Goal: Task Accomplishment & Management: Use online tool/utility

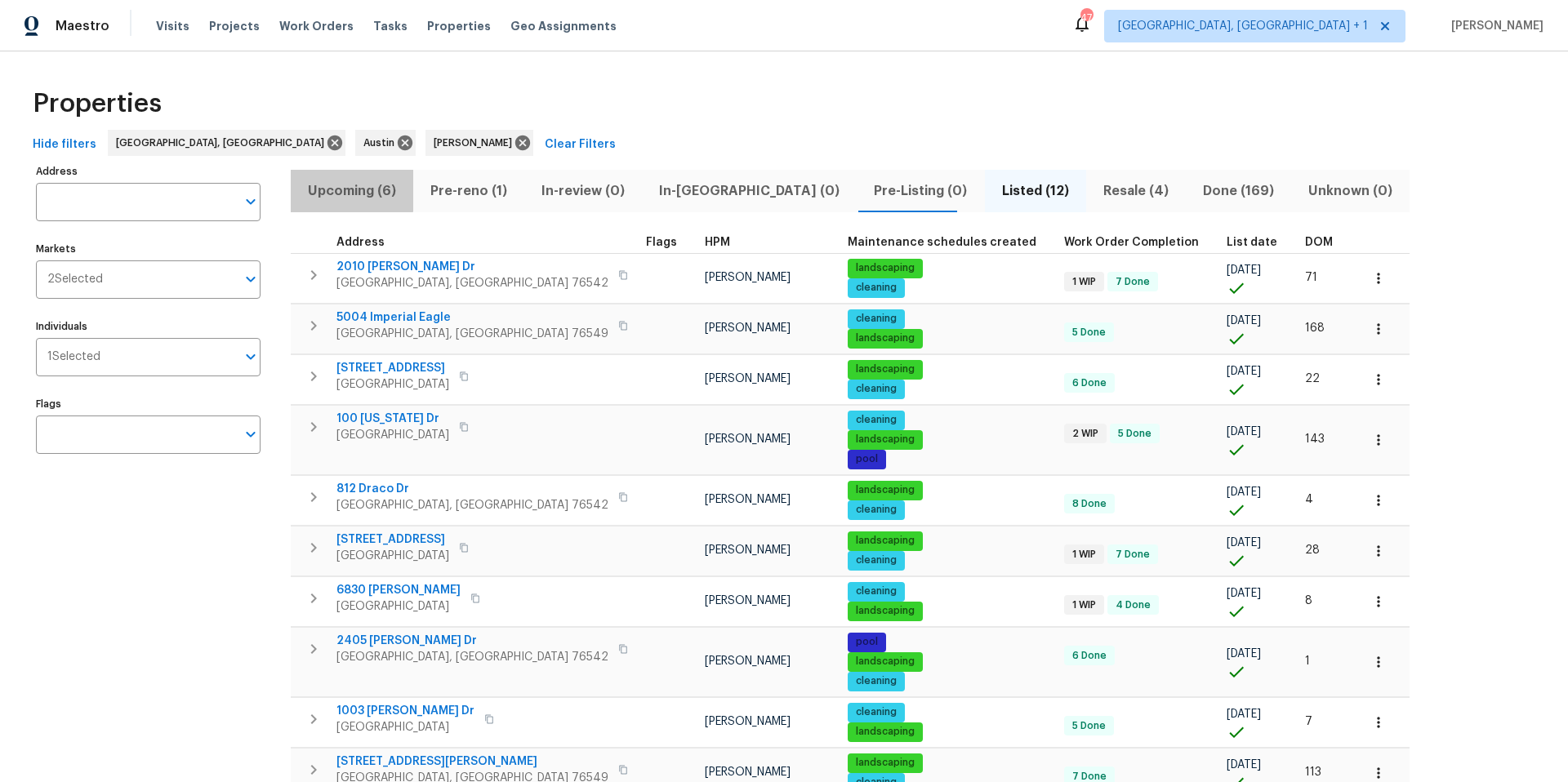
click at [344, 189] on span "Upcoming (6)" at bounding box center [351, 191] width 103 height 23
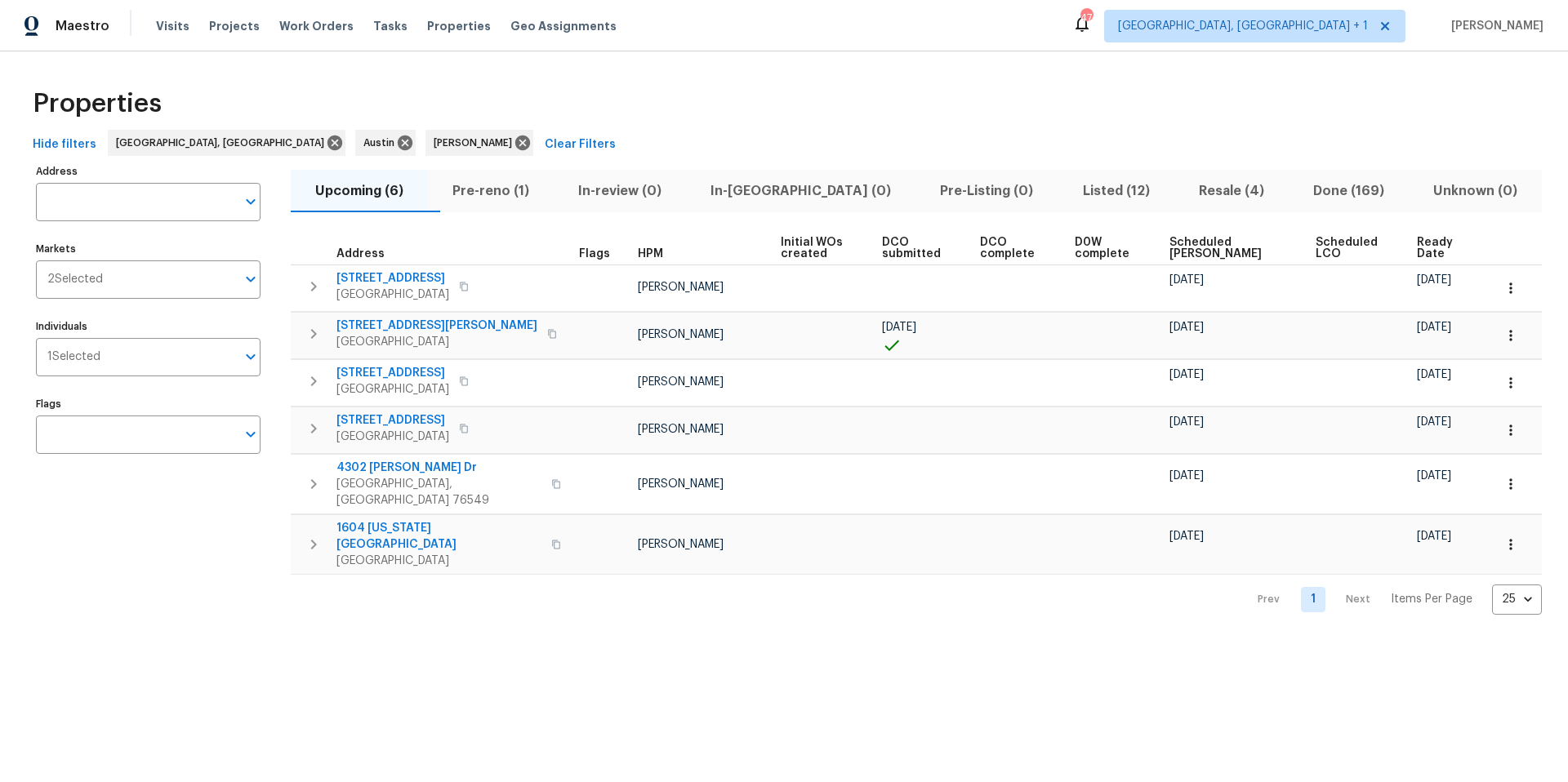
click at [1175, 244] on span "Scheduled COE" at bounding box center [1228, 248] width 118 height 23
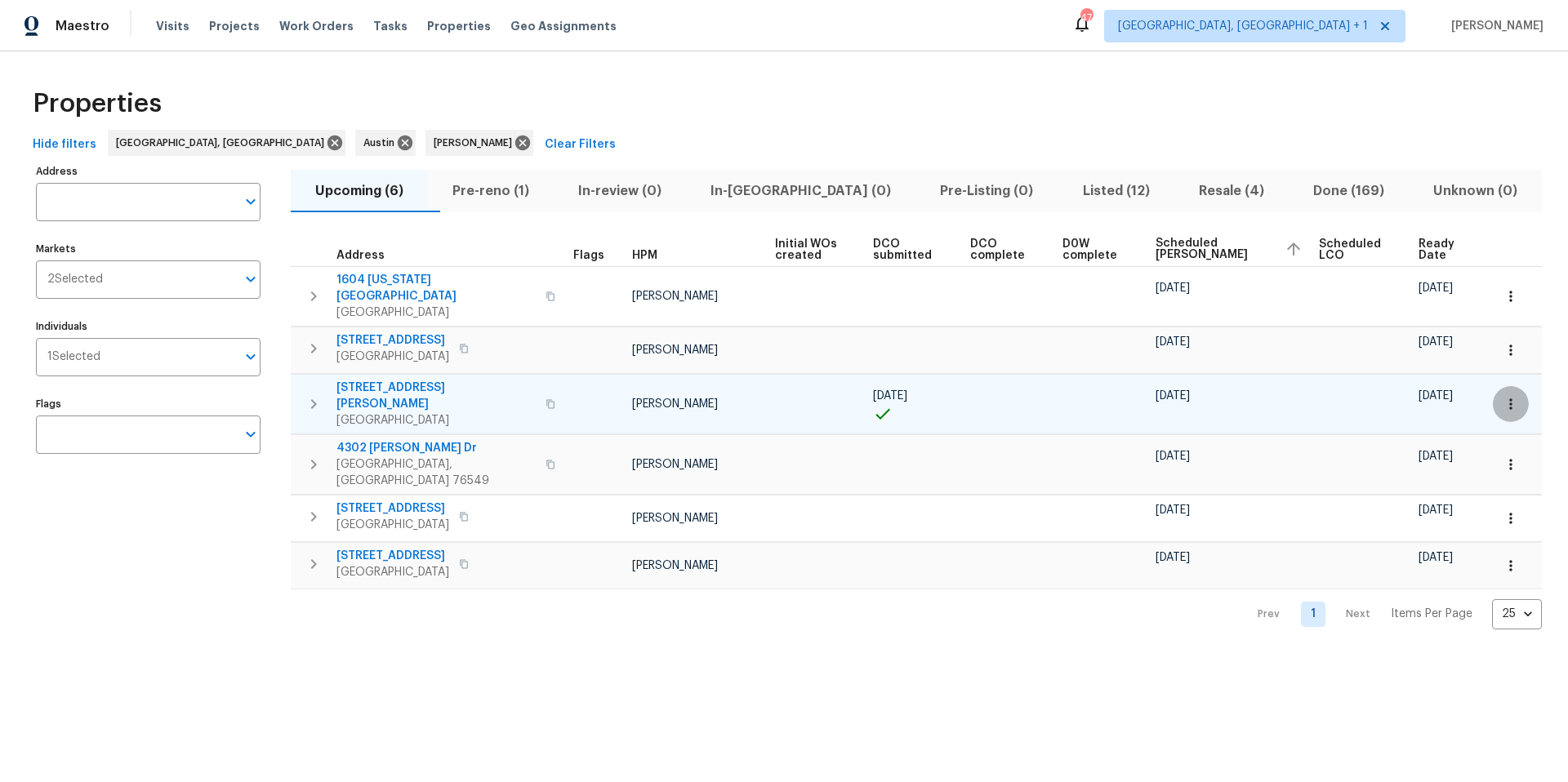
click at [1175, 396] on icon "button" at bounding box center [1511, 404] width 17 height 17
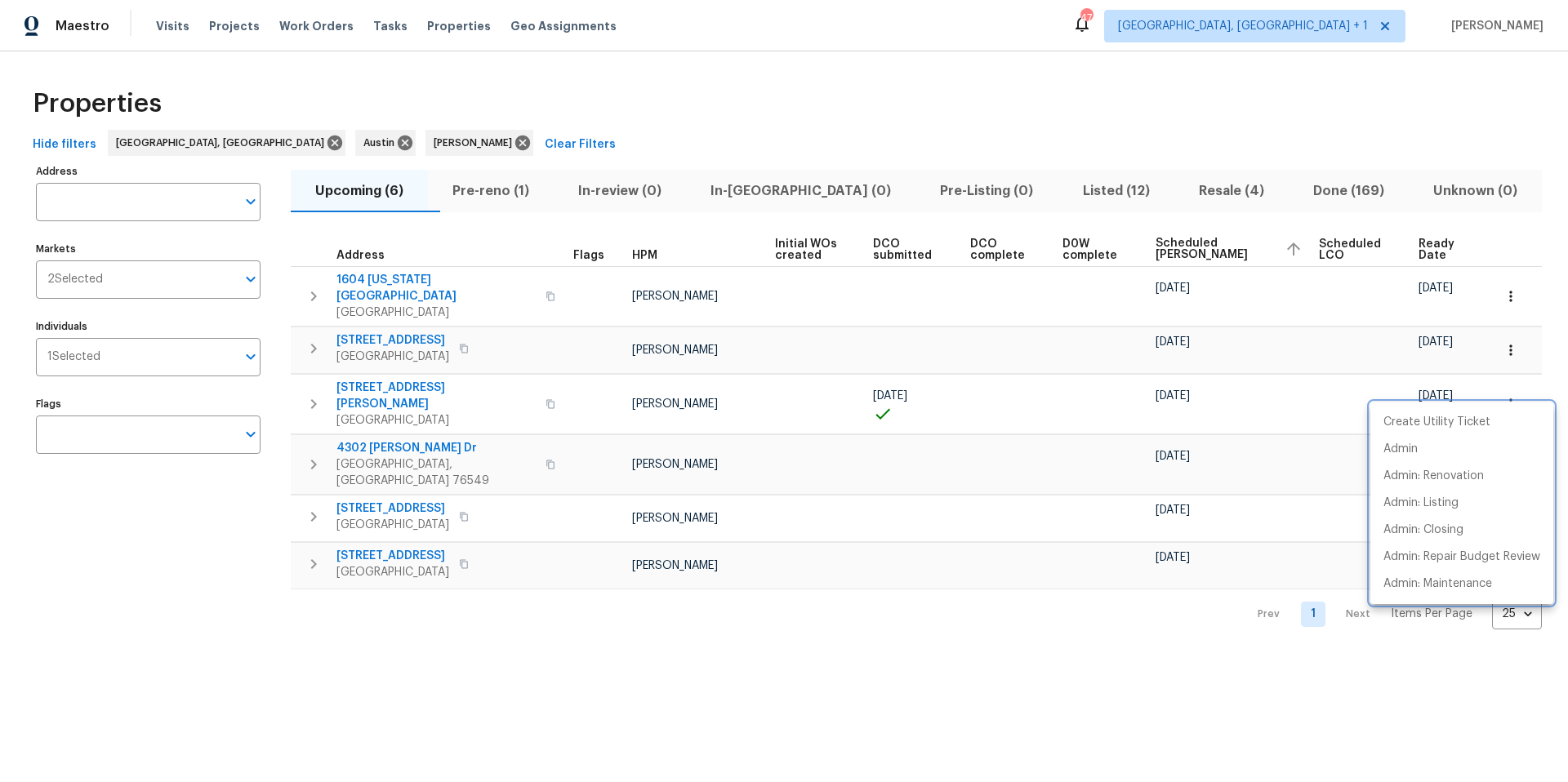
drag, startPoint x: 1038, startPoint y: 144, endPoint x: 936, endPoint y: 88, distance: 116.4
click at [1037, 144] on div at bounding box center [784, 391] width 1568 height 782
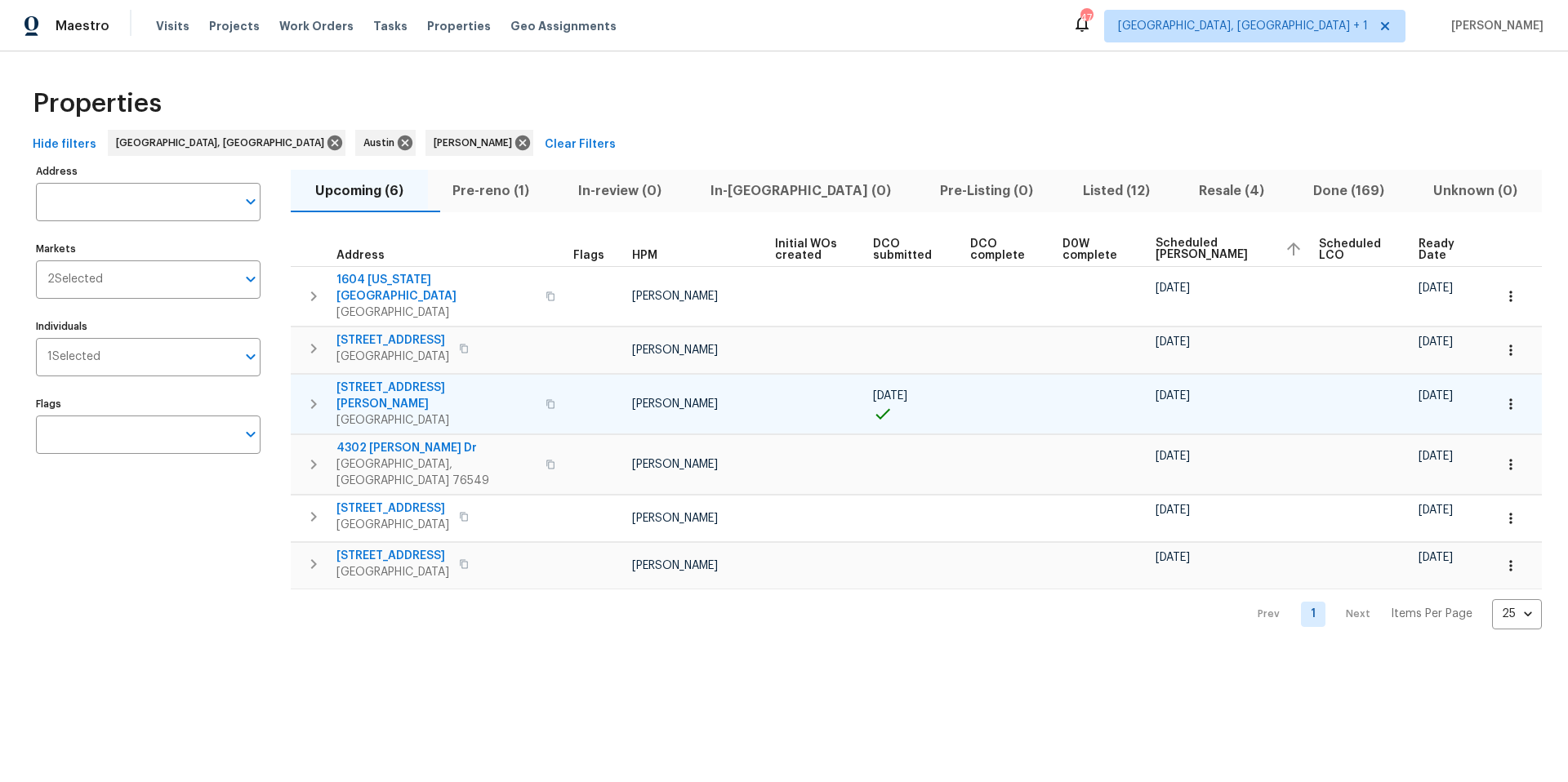
click at [1175, 396] on icon "button" at bounding box center [1511, 404] width 17 height 17
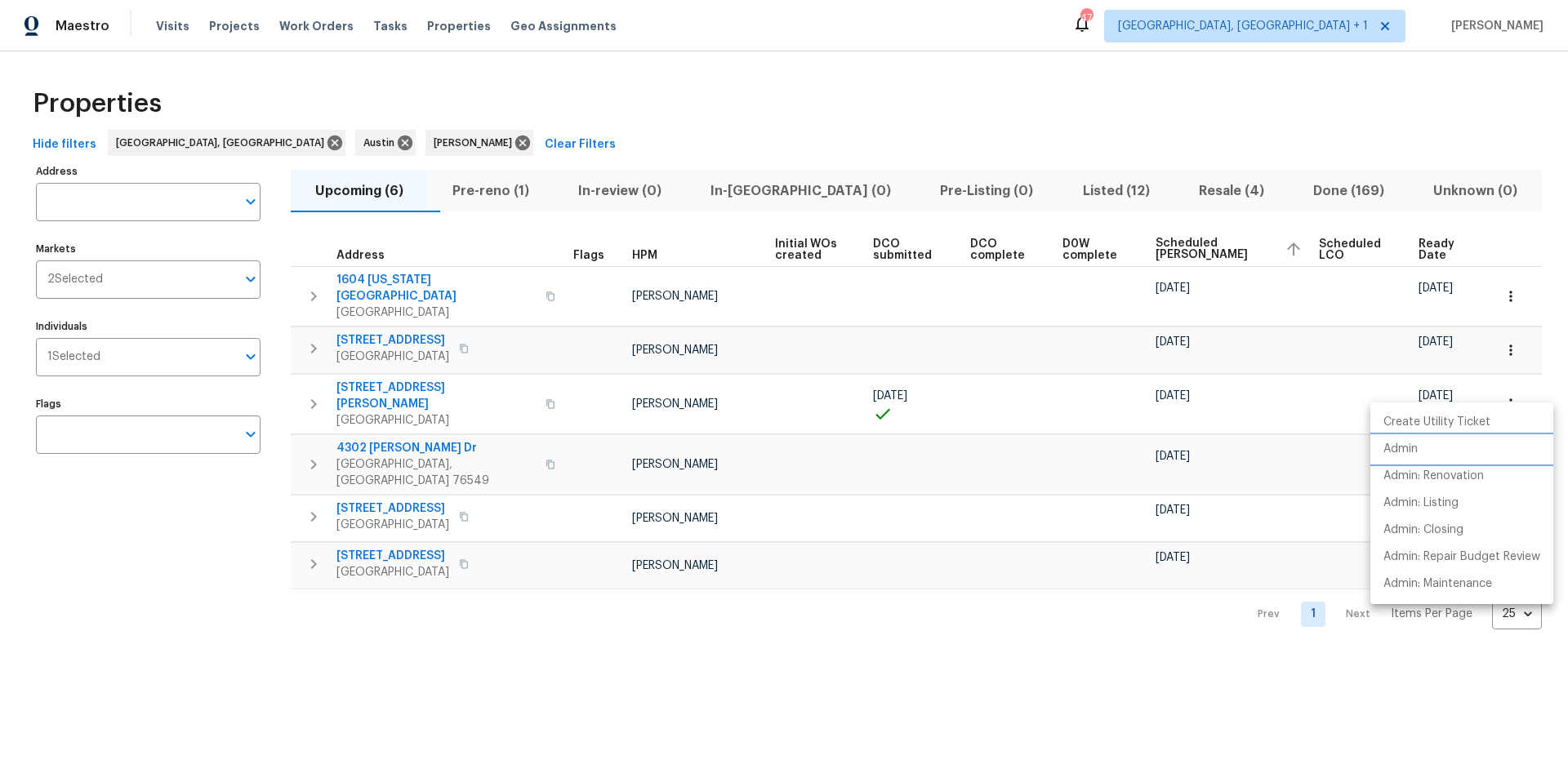
click at [1175, 455] on p "Admin" at bounding box center [1400, 449] width 34 height 17
click at [404, 284] on div at bounding box center [784, 391] width 1568 height 782
click at [404, 284] on div "Create Utility Ticket Admin Admin: Renovation Admin: Listing Admin: Closing Adm…" at bounding box center [784, 391] width 1568 height 782
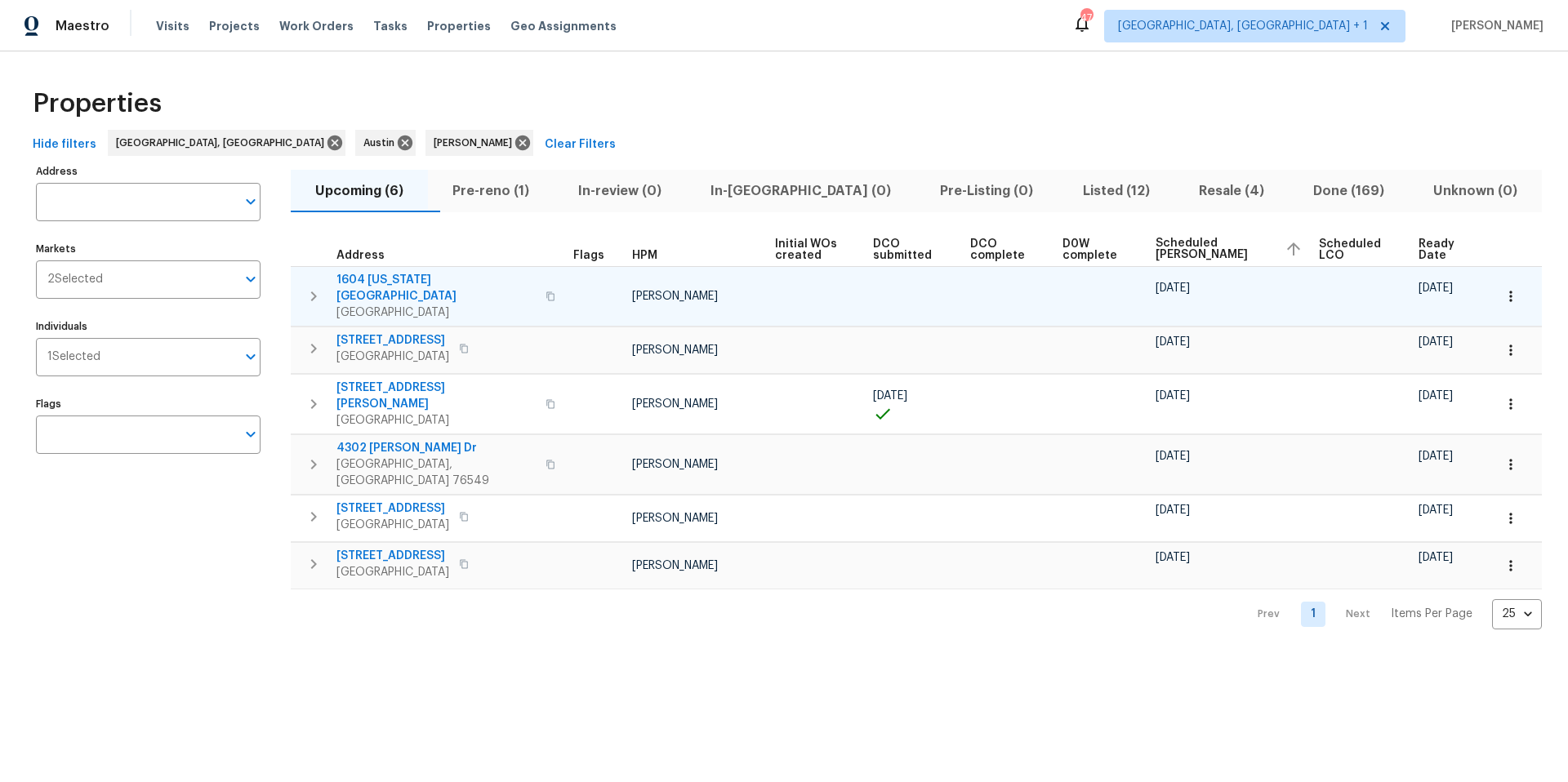
click at [409, 278] on span "1604 Arkansas Ave" at bounding box center [436, 288] width 199 height 32
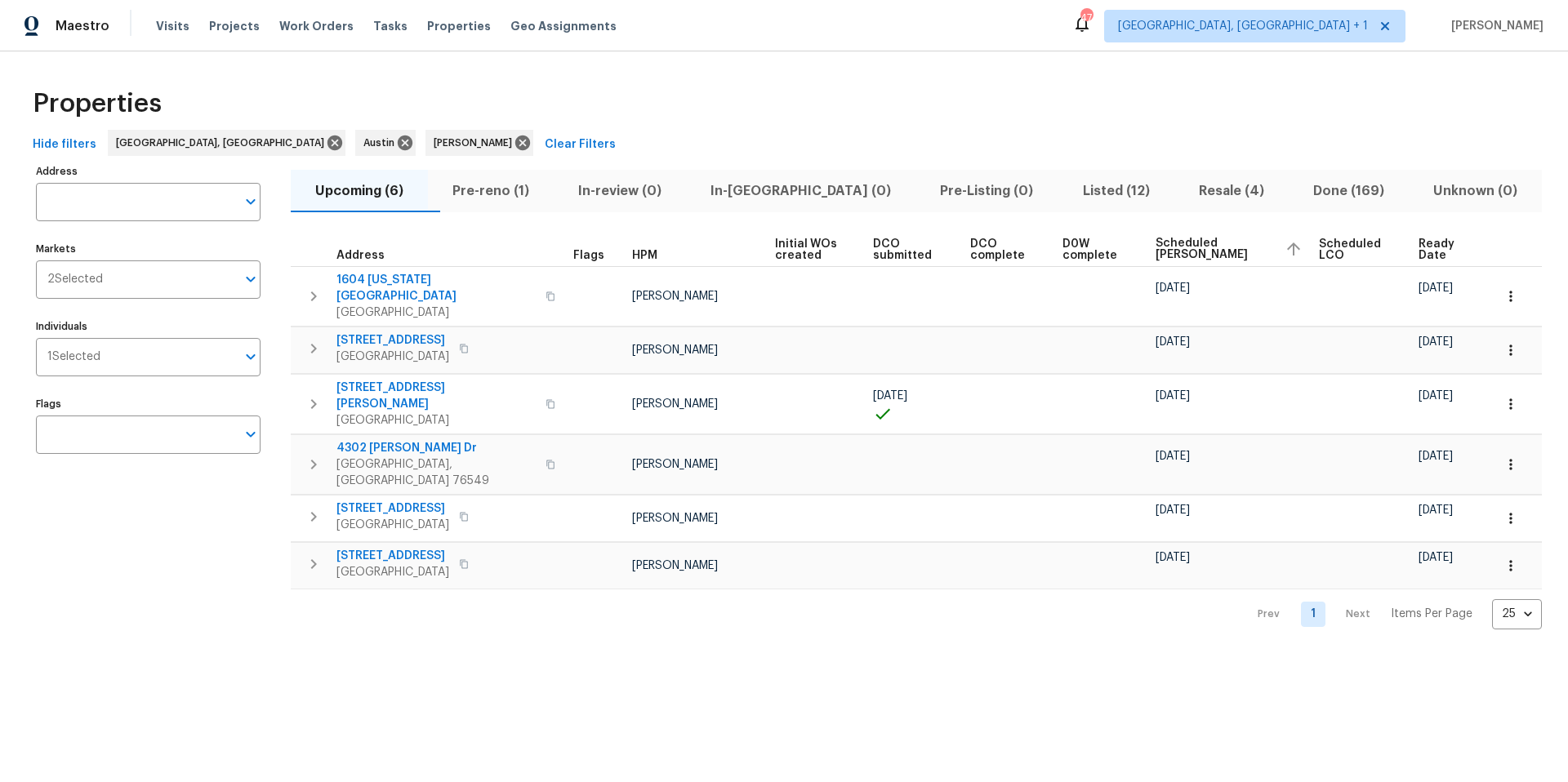
click at [161, 348] on input "Individuals" at bounding box center [168, 357] width 136 height 38
type input "martin chagolla"
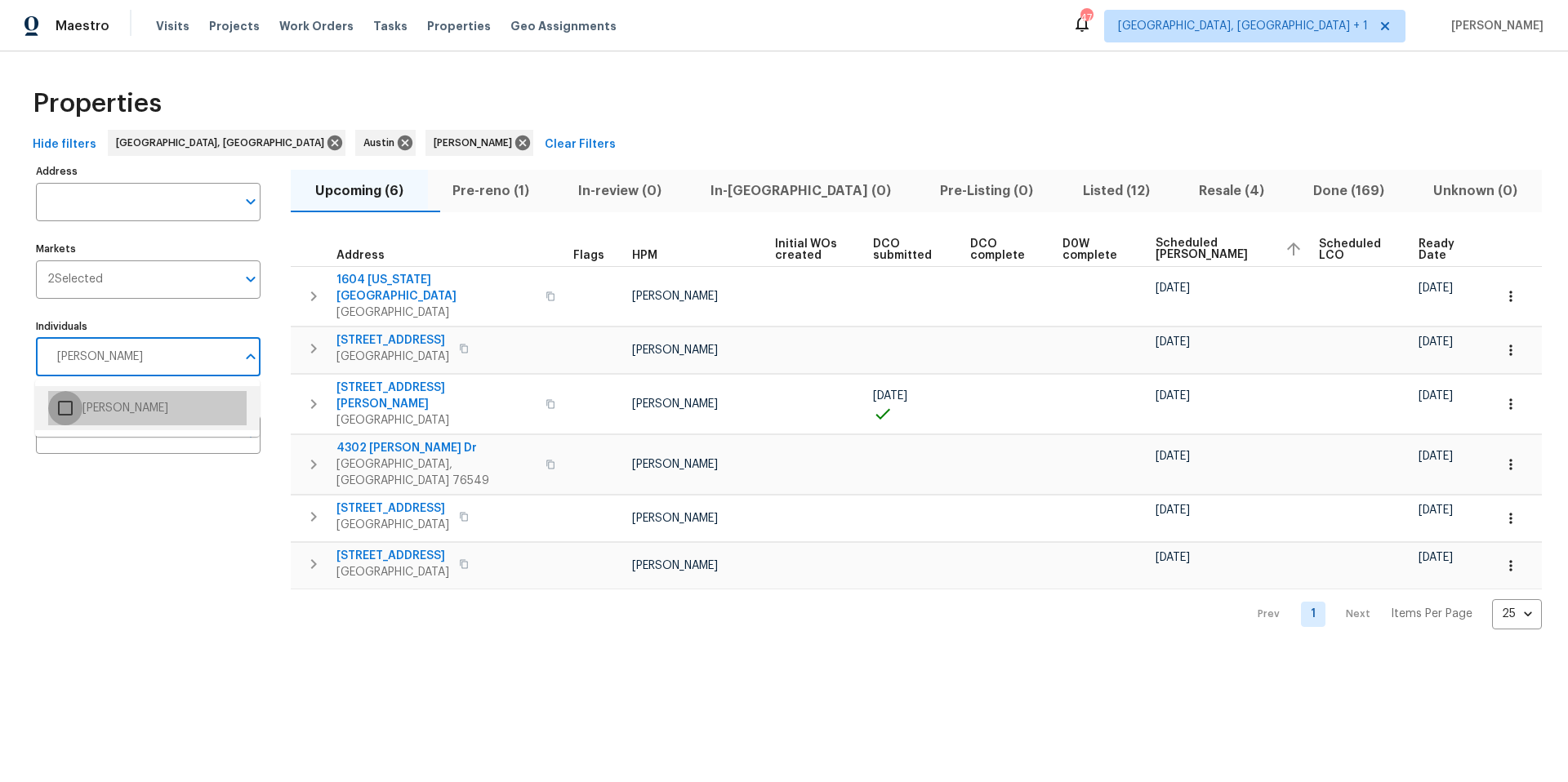
click at [63, 415] on input "checkbox" at bounding box center [65, 408] width 34 height 34
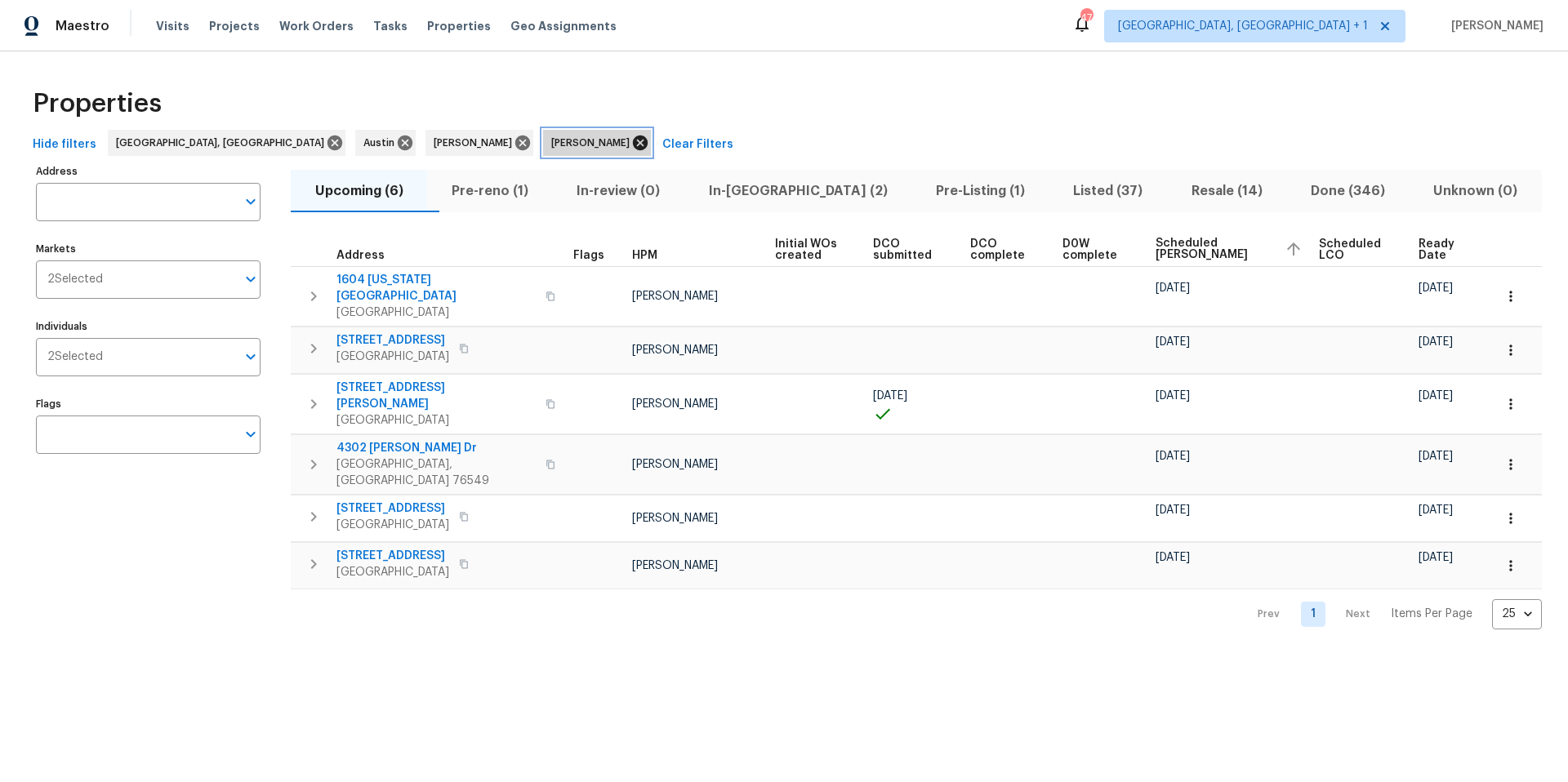
click at [633, 145] on icon at bounding box center [640, 143] width 15 height 15
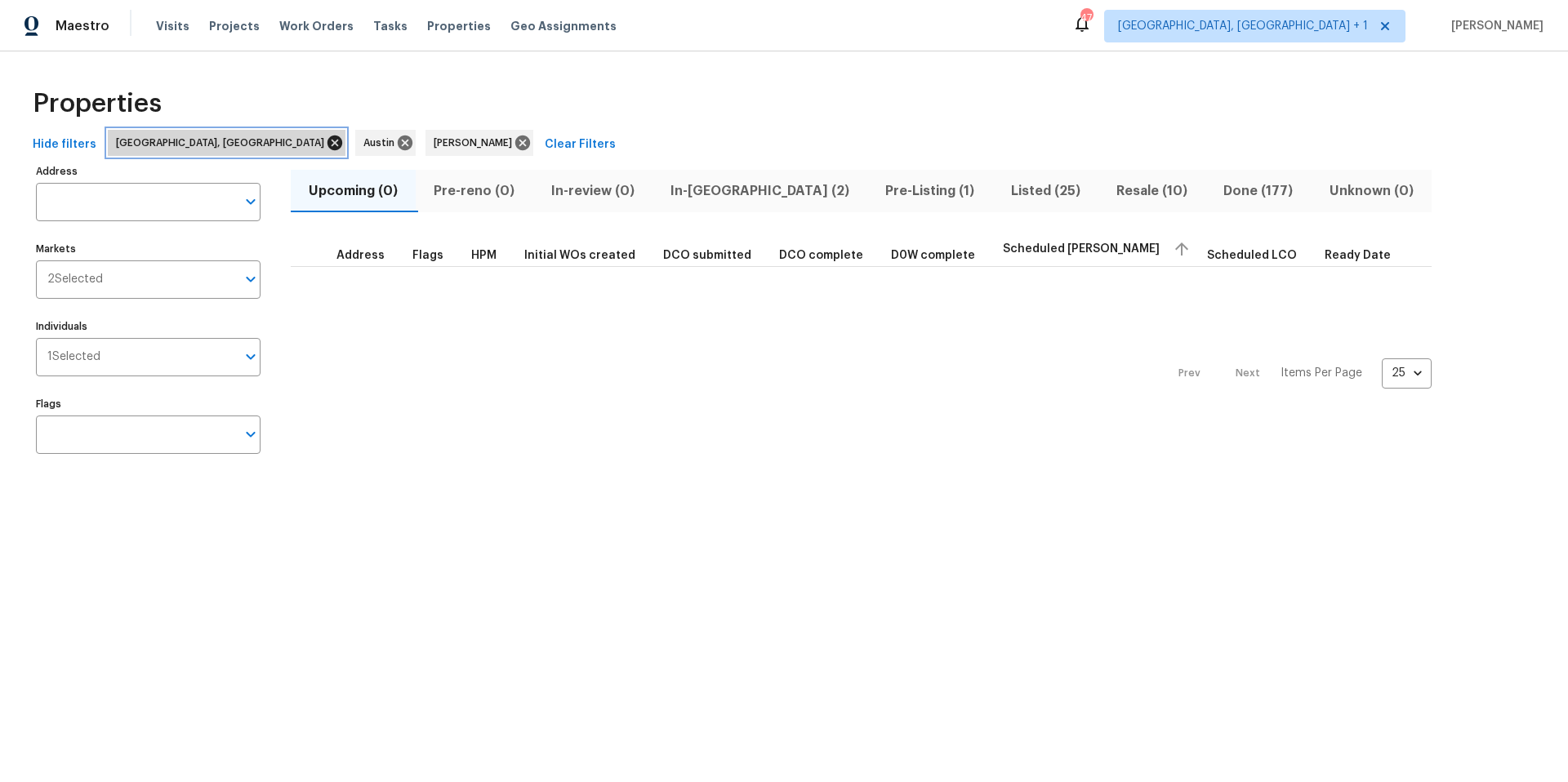
click at [327, 147] on icon at bounding box center [335, 143] width 15 height 15
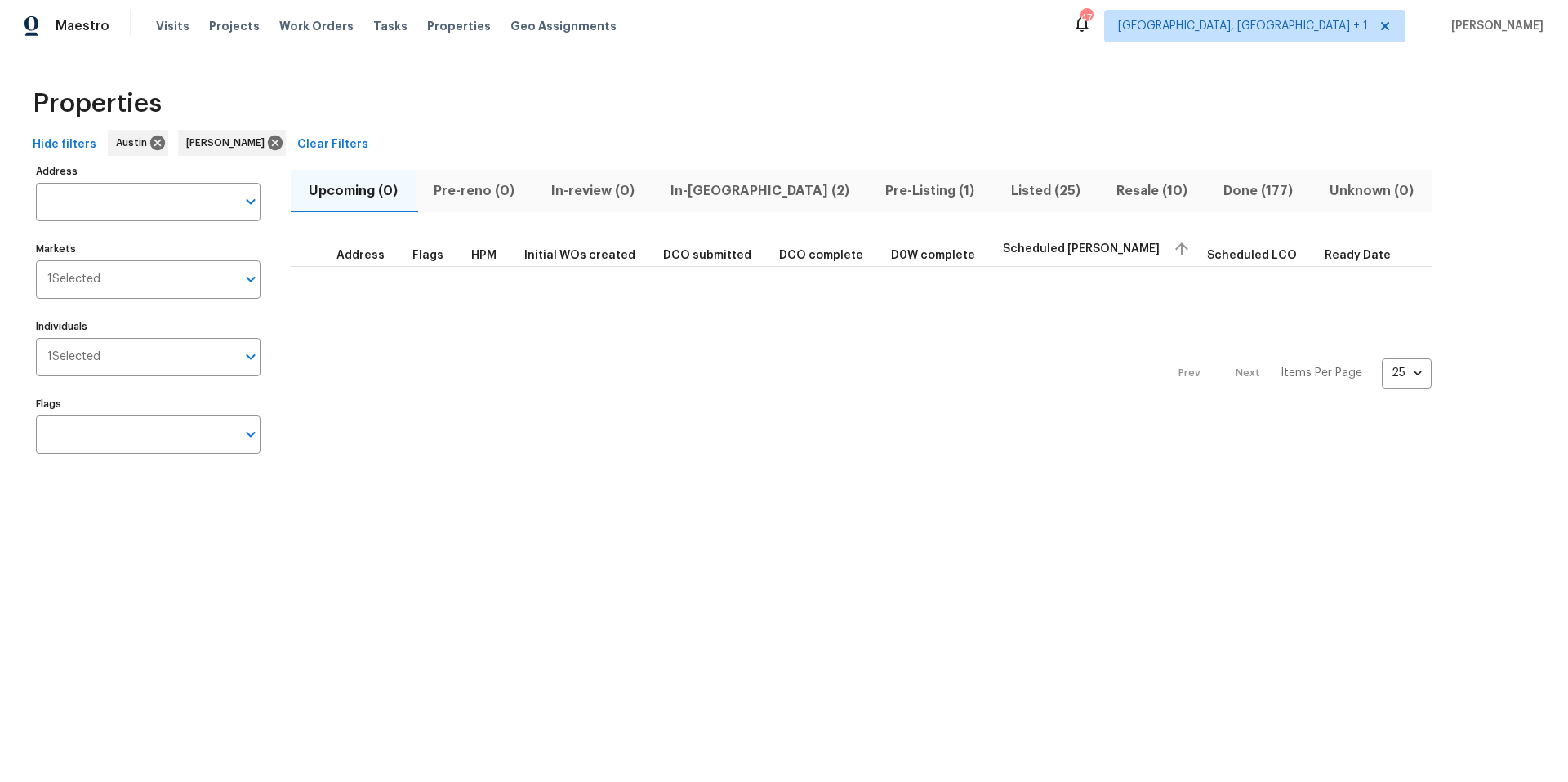
click at [1108, 195] on span "Resale (10)" at bounding box center [1152, 191] width 88 height 23
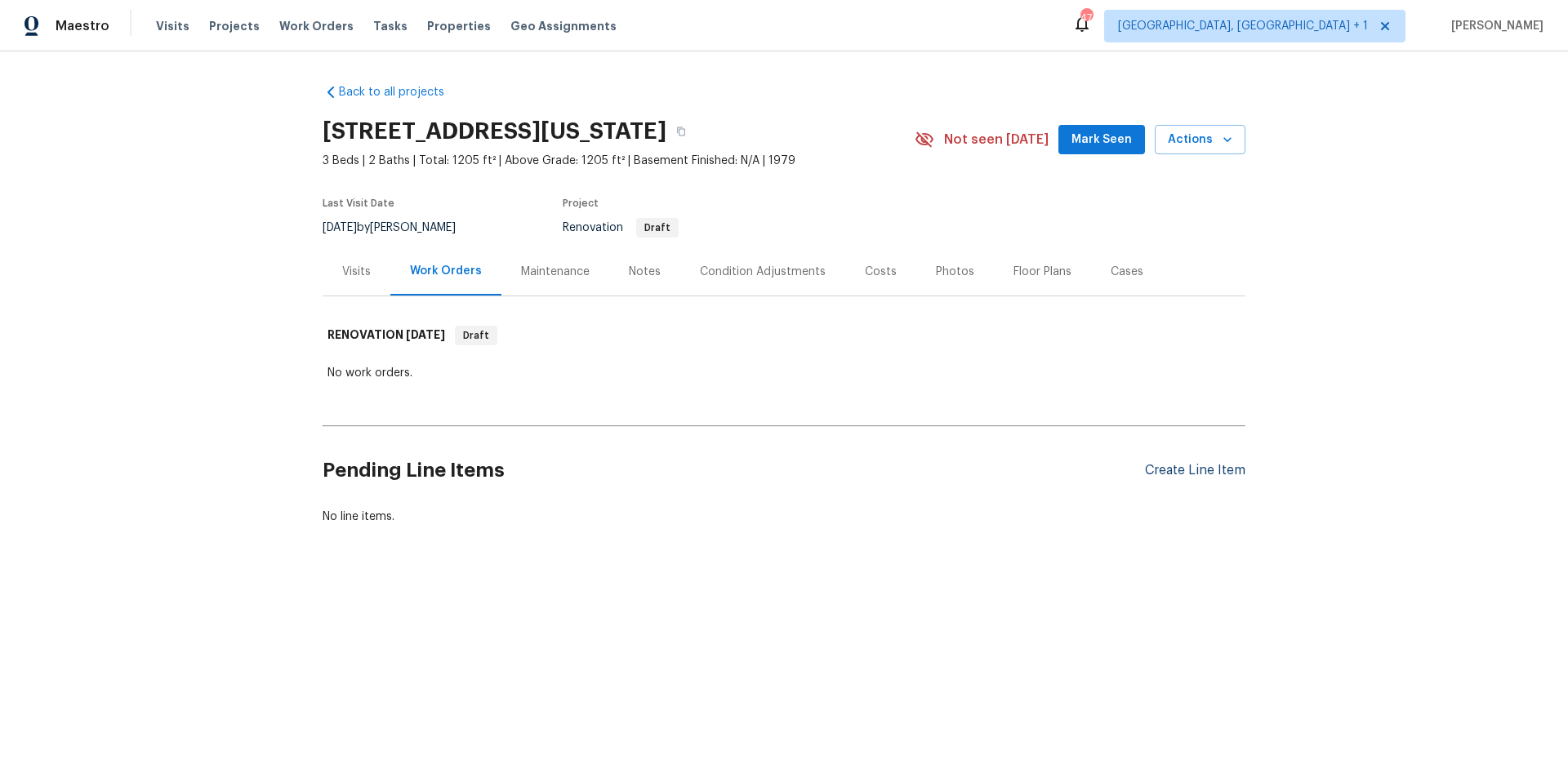
click at [1171, 472] on div "Create Line Item" at bounding box center [1194, 470] width 100 height 16
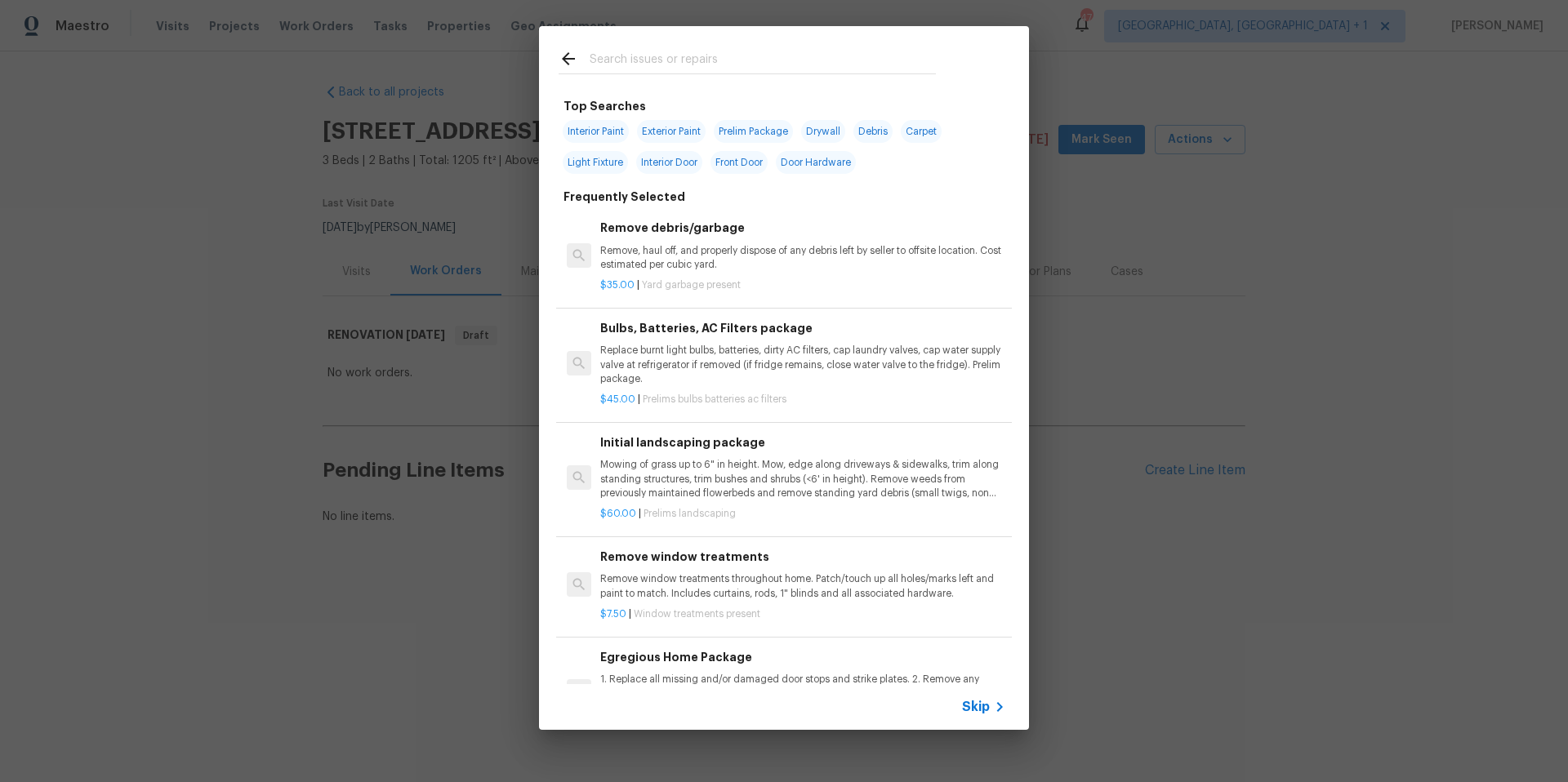
click at [606, 134] on span "Interior Paint" at bounding box center [595, 131] width 66 height 23
type input "Interior Paint"
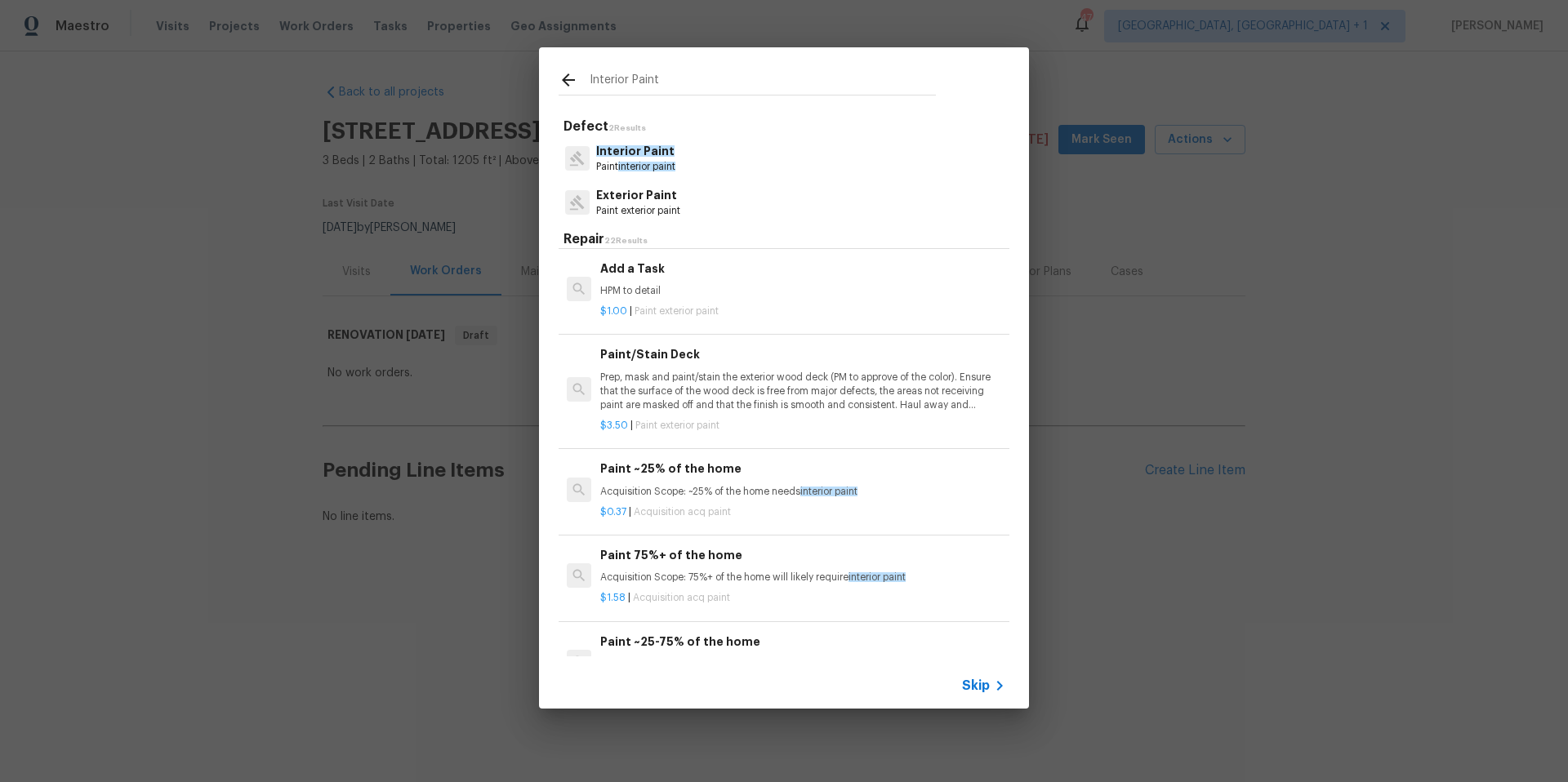
scroll to position [1371, 0]
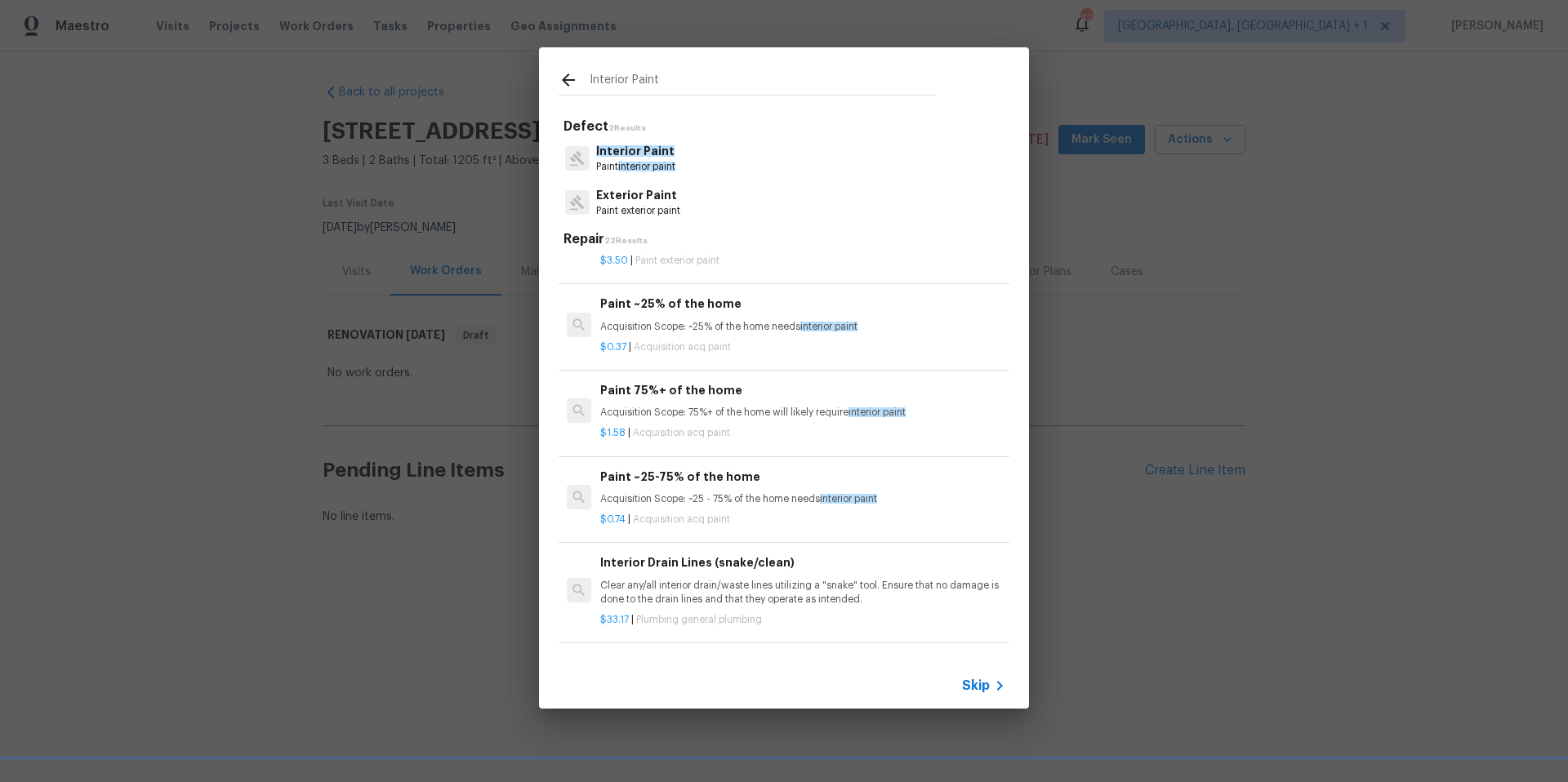
click at [569, 74] on icon at bounding box center [568, 80] width 20 height 20
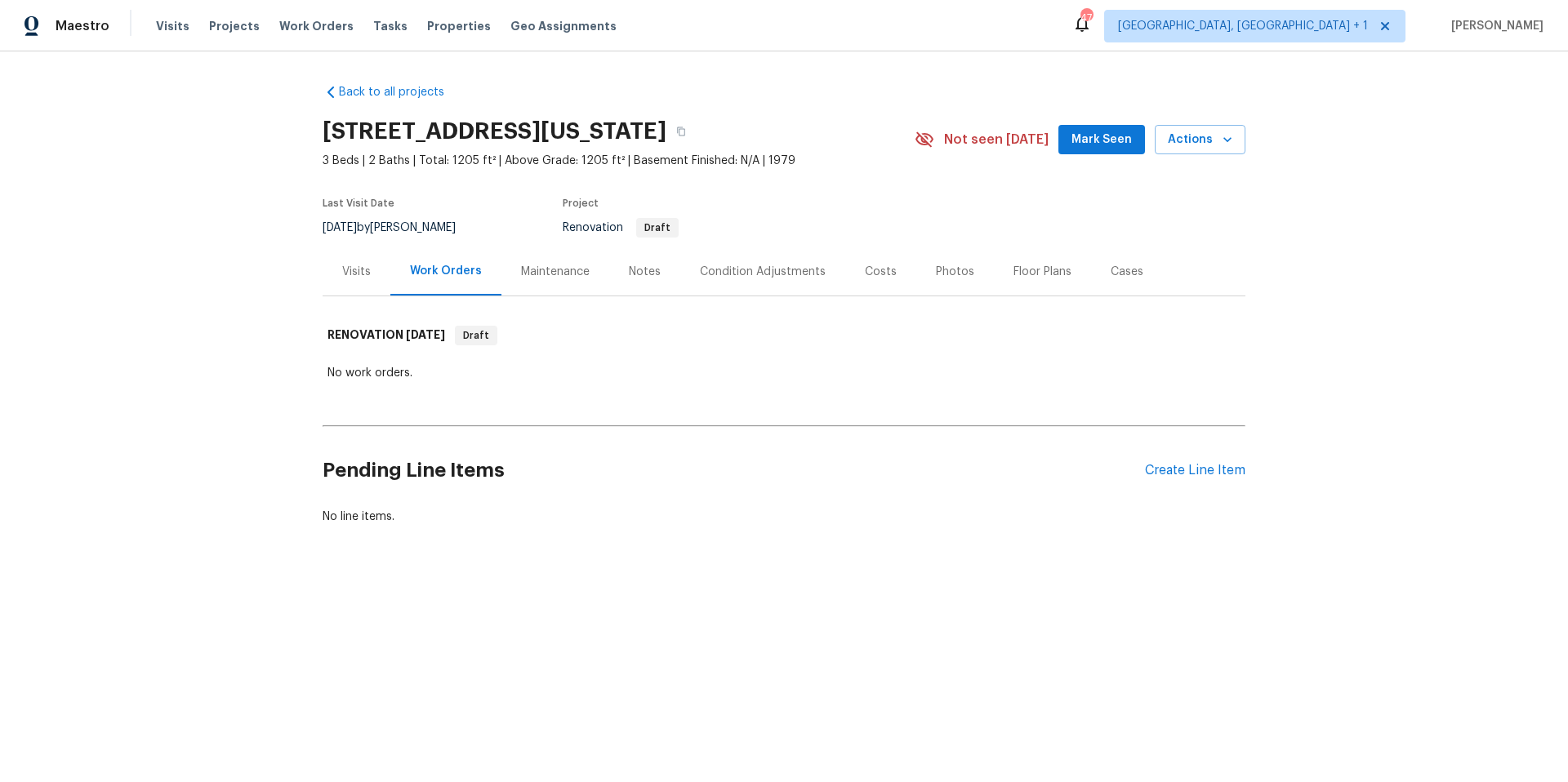
click at [1202, 479] on div "Pending Line Items Create Line Item" at bounding box center [784, 470] width 923 height 76
click at [1202, 470] on div "Create Line Item" at bounding box center [1194, 470] width 100 height 16
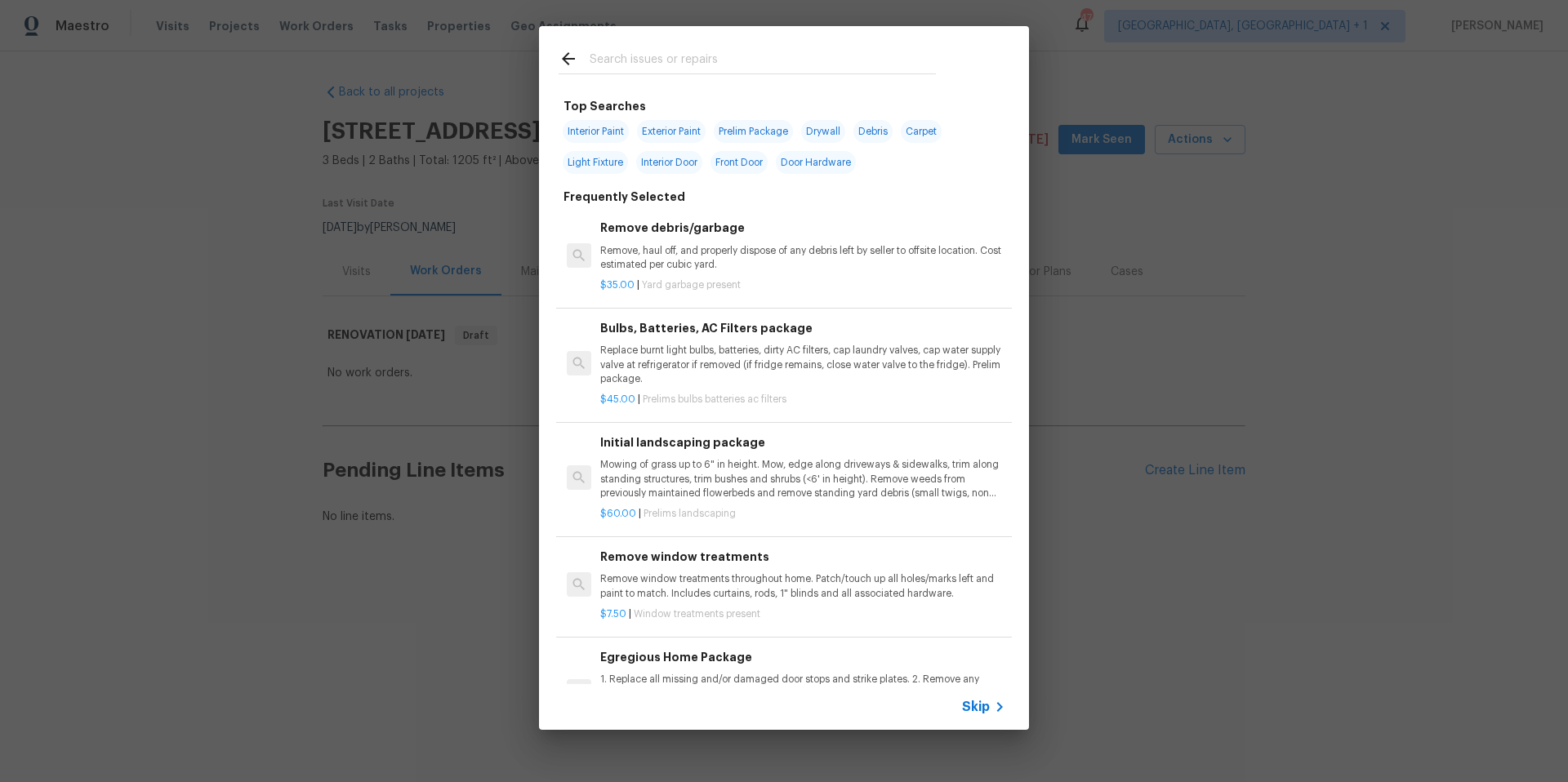
click at [667, 64] on input "text" at bounding box center [762, 61] width 347 height 25
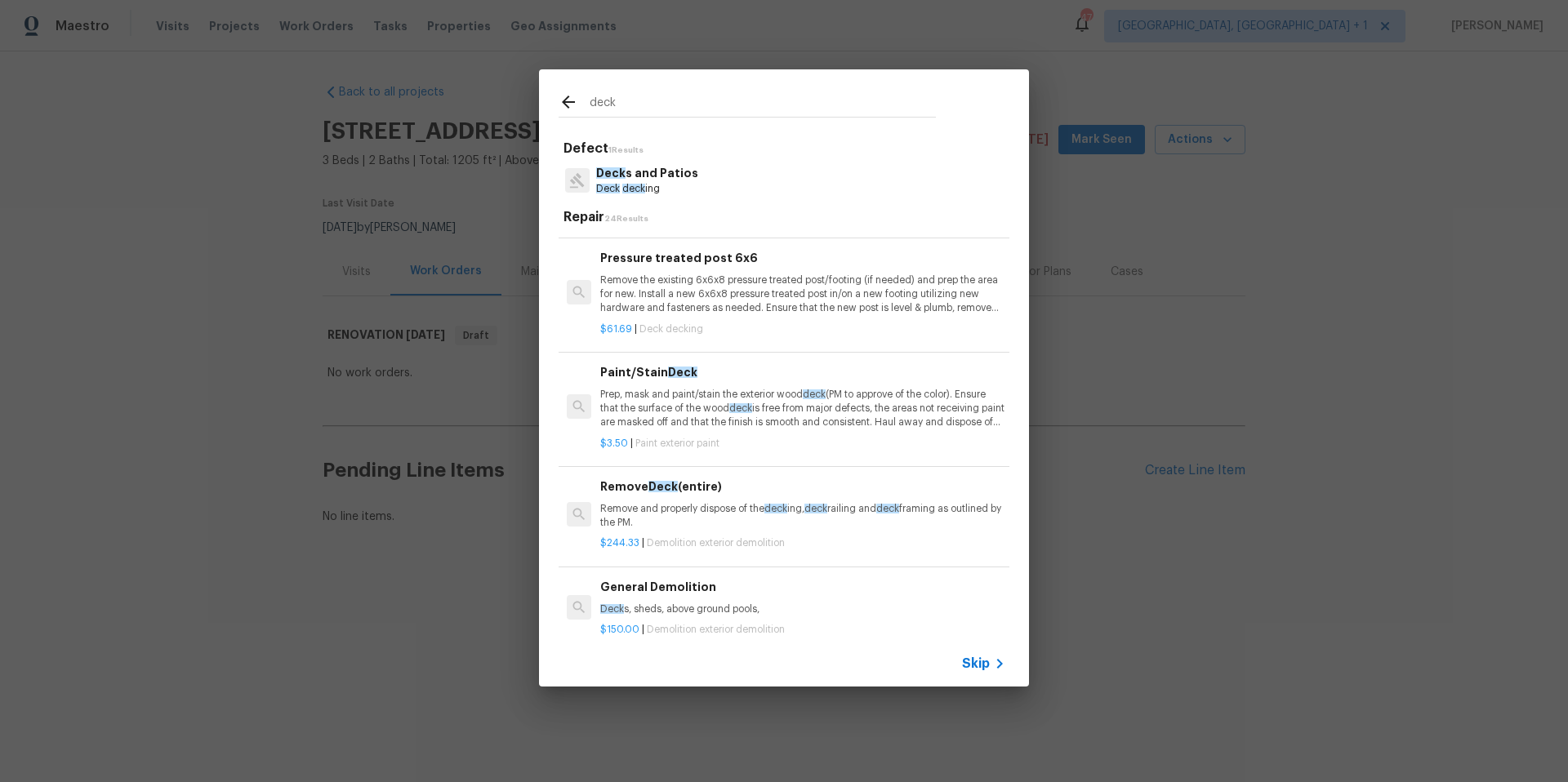
scroll to position [1909, 0]
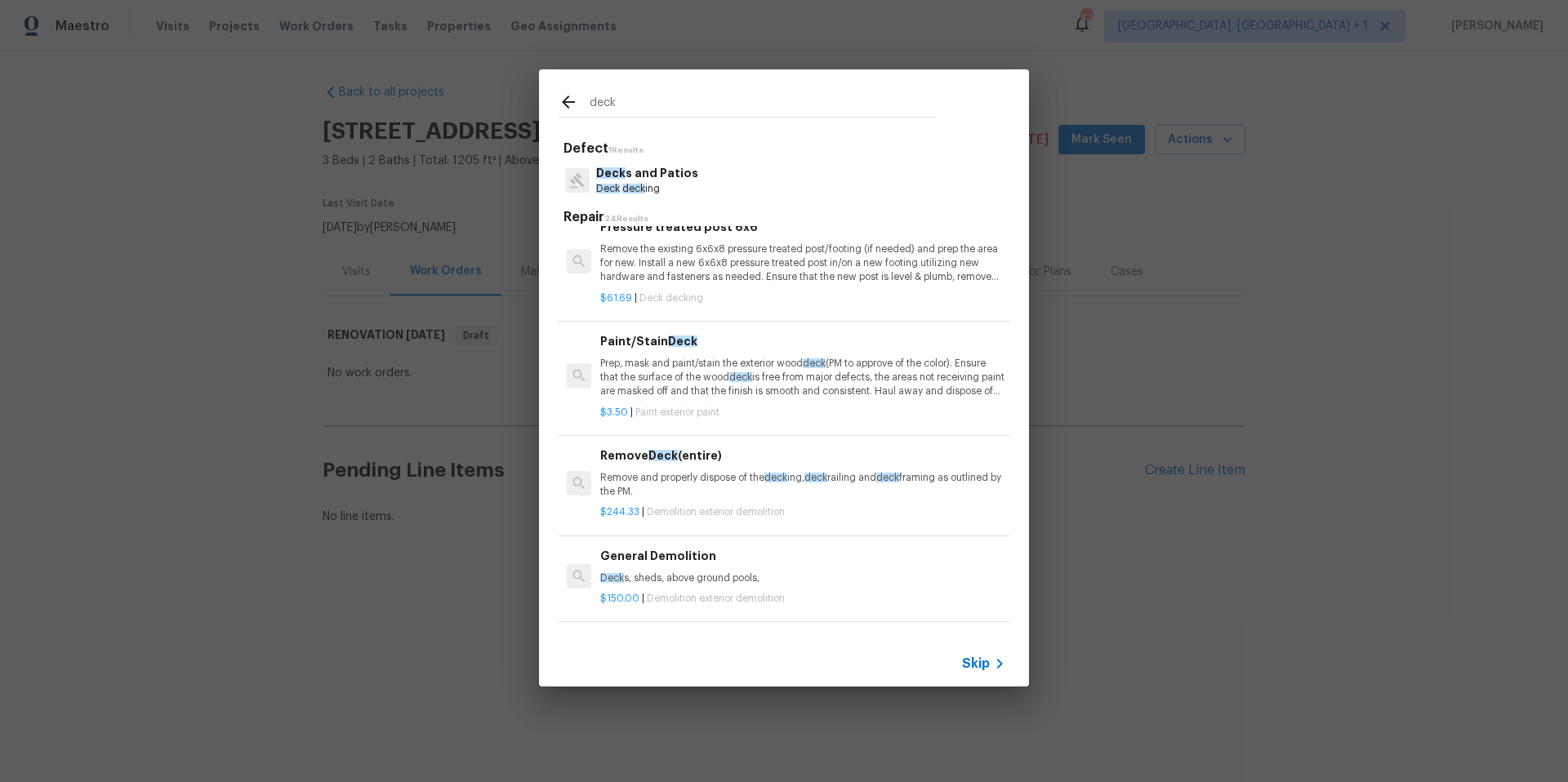
type input "deck"
click at [625, 364] on p "Prep, mask and paint/stain the exterior wood deck (PM to approve of the color).…" at bounding box center [803, 378] width 405 height 41
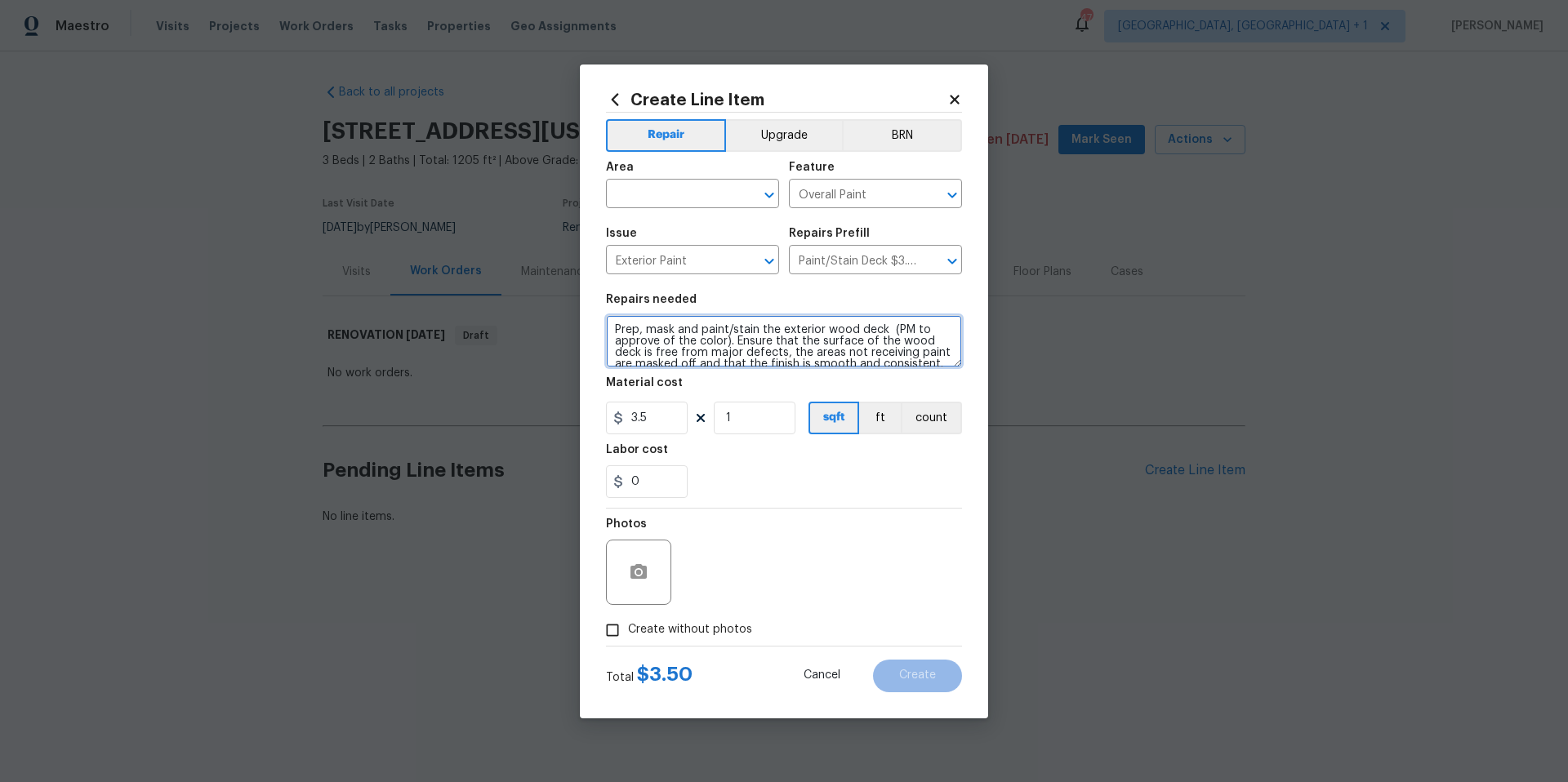
scroll to position [23, 0]
drag, startPoint x: 610, startPoint y: 325, endPoint x: 794, endPoint y: 403, distance: 199.8
click at [794, 403] on section "Repairs needed Prep, mask and paint/stain the exterior wood deck (PM to approve…" at bounding box center [784, 396] width 356 height 224
click at [615, 97] on icon at bounding box center [615, 99] width 7 height 12
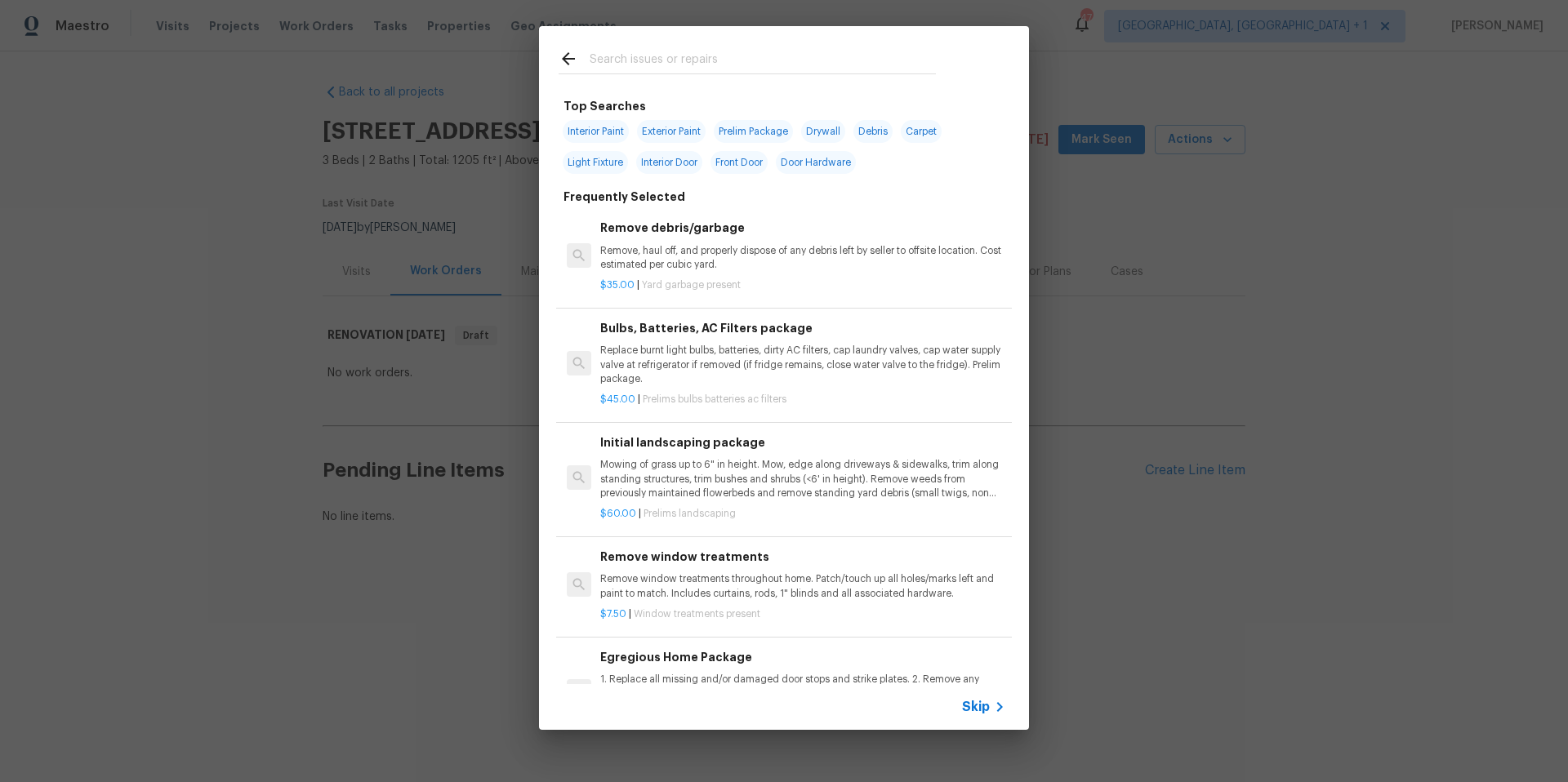
click at [637, 50] on input "text" at bounding box center [762, 61] width 347 height 25
click at [750, 132] on span "Prelim Package" at bounding box center [753, 131] width 79 height 23
type input "Prelim Package"
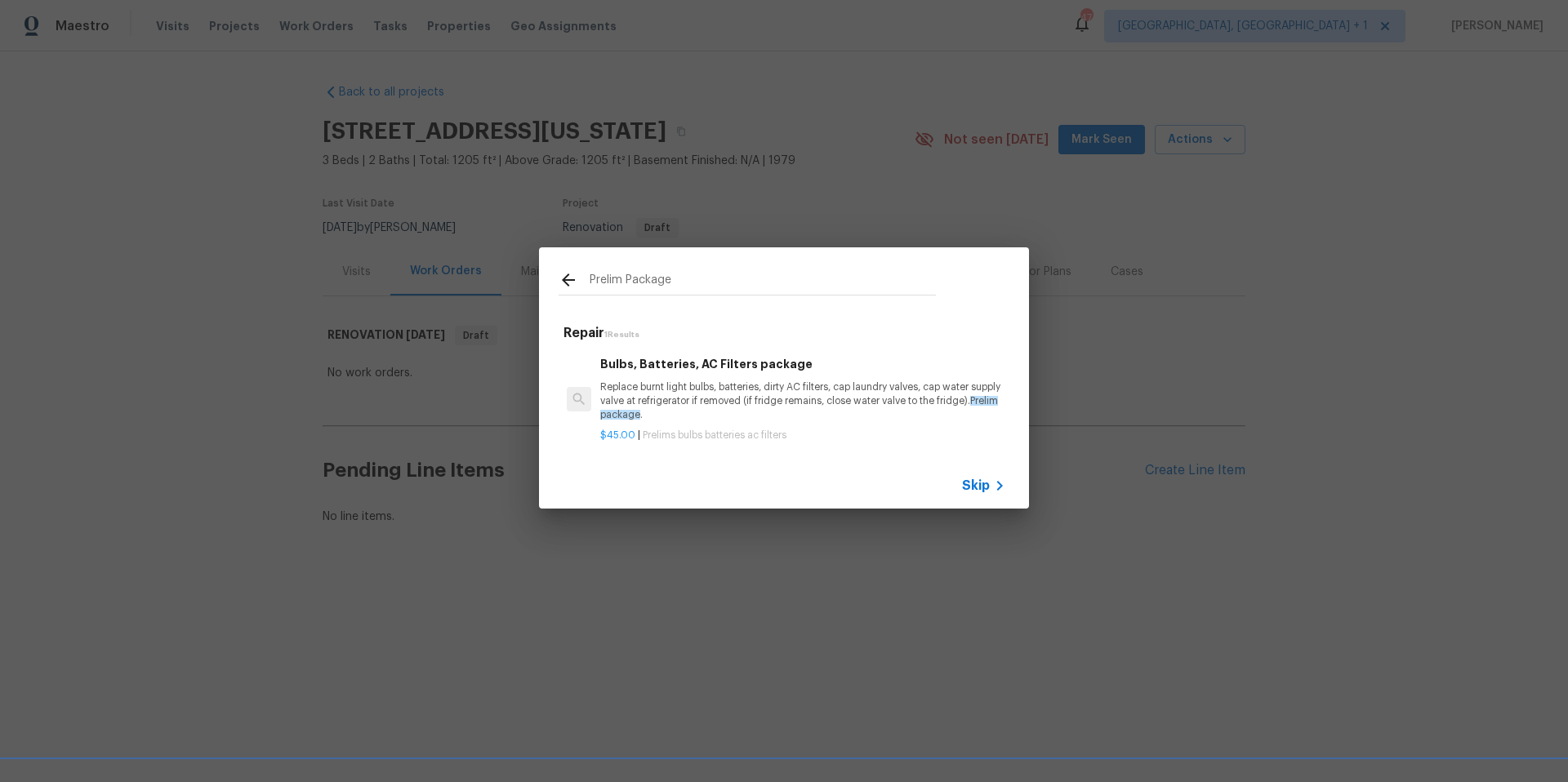
click at [562, 274] on icon at bounding box center [568, 280] width 13 height 13
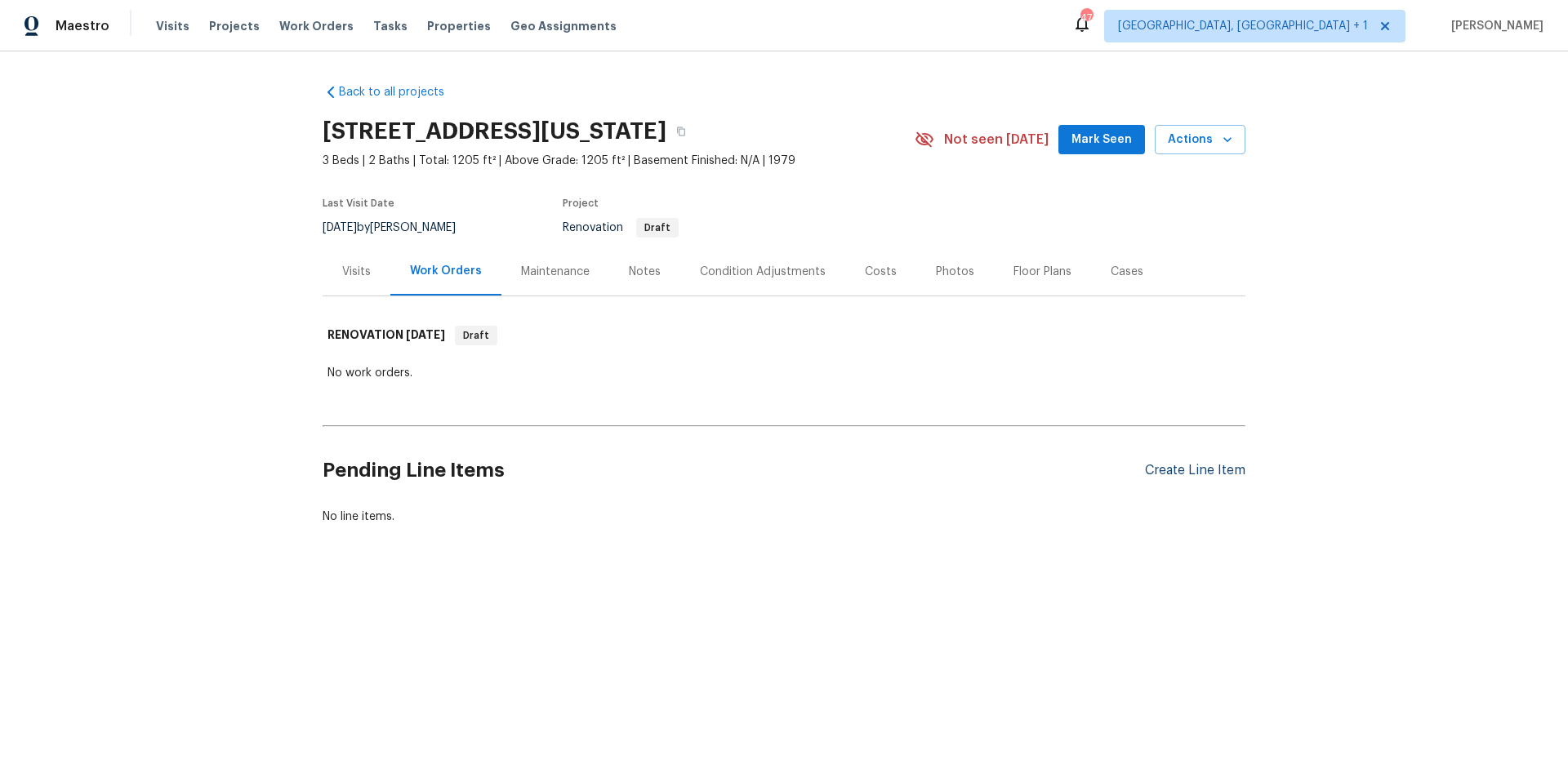
click at [1185, 473] on div "Create Line Item" at bounding box center [1194, 470] width 100 height 16
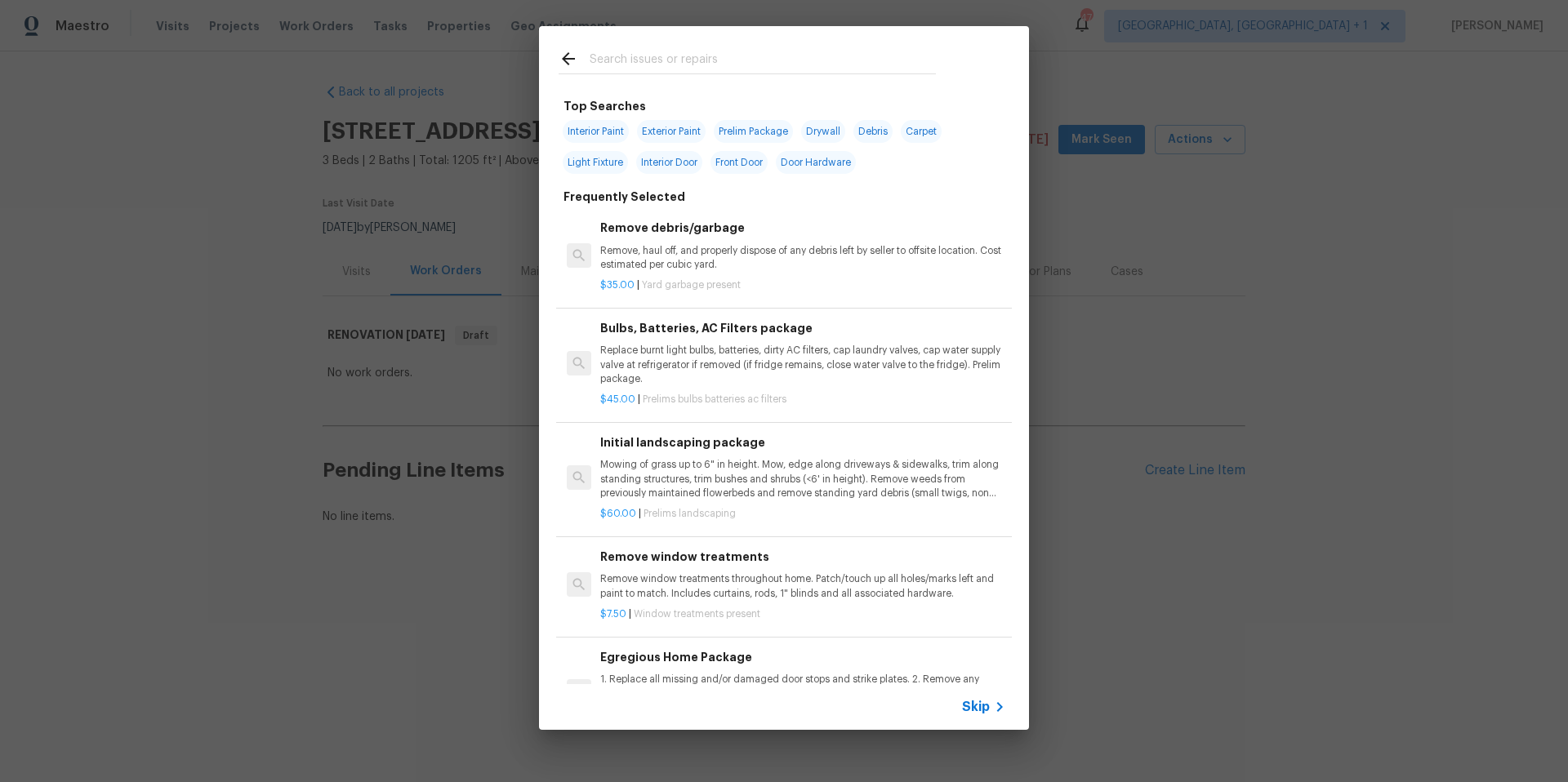
click at [629, 67] on input "text" at bounding box center [762, 61] width 347 height 25
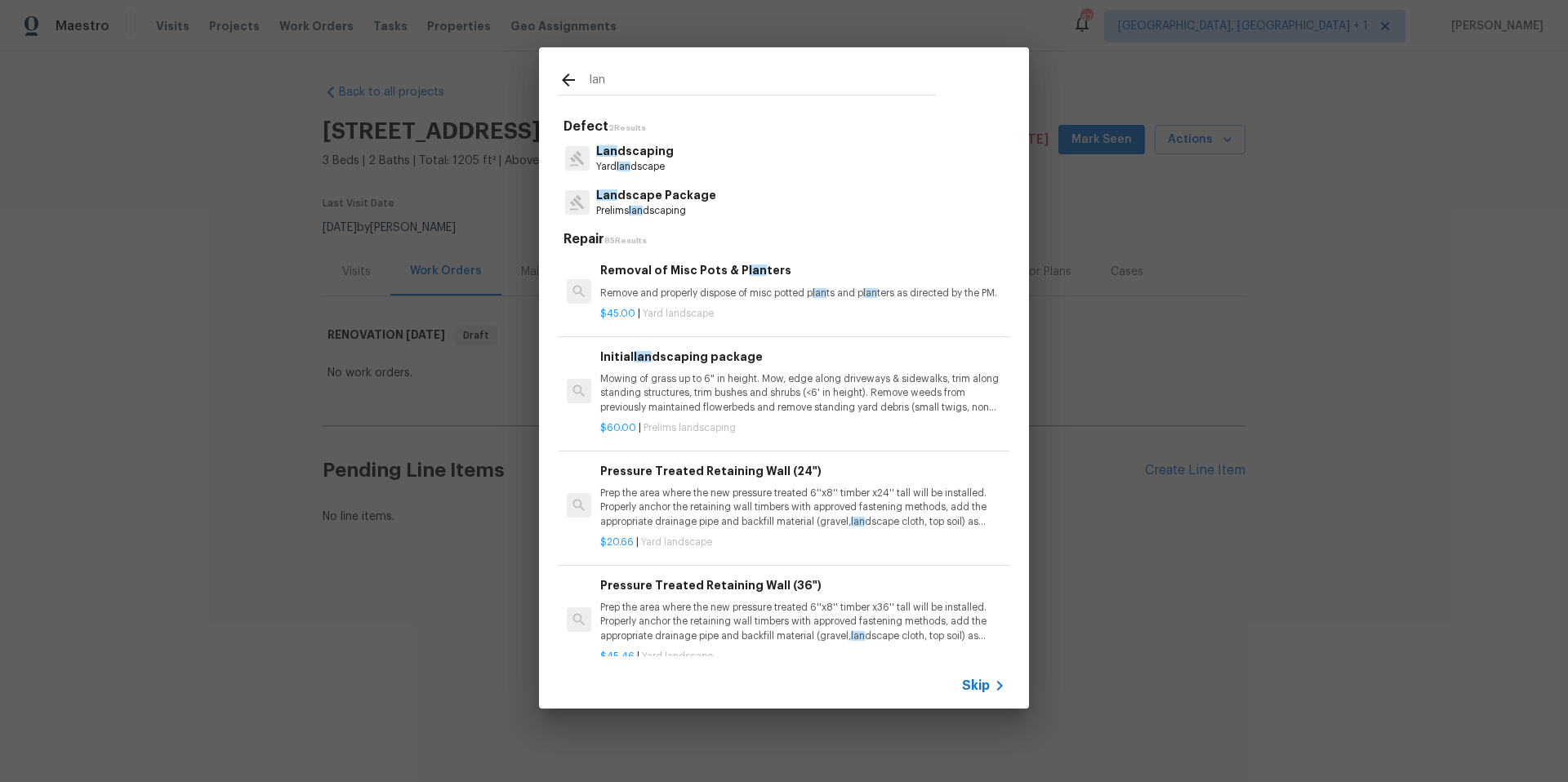
type input "lan"
click at [662, 197] on p "Lan dscape Package" at bounding box center [656, 195] width 120 height 17
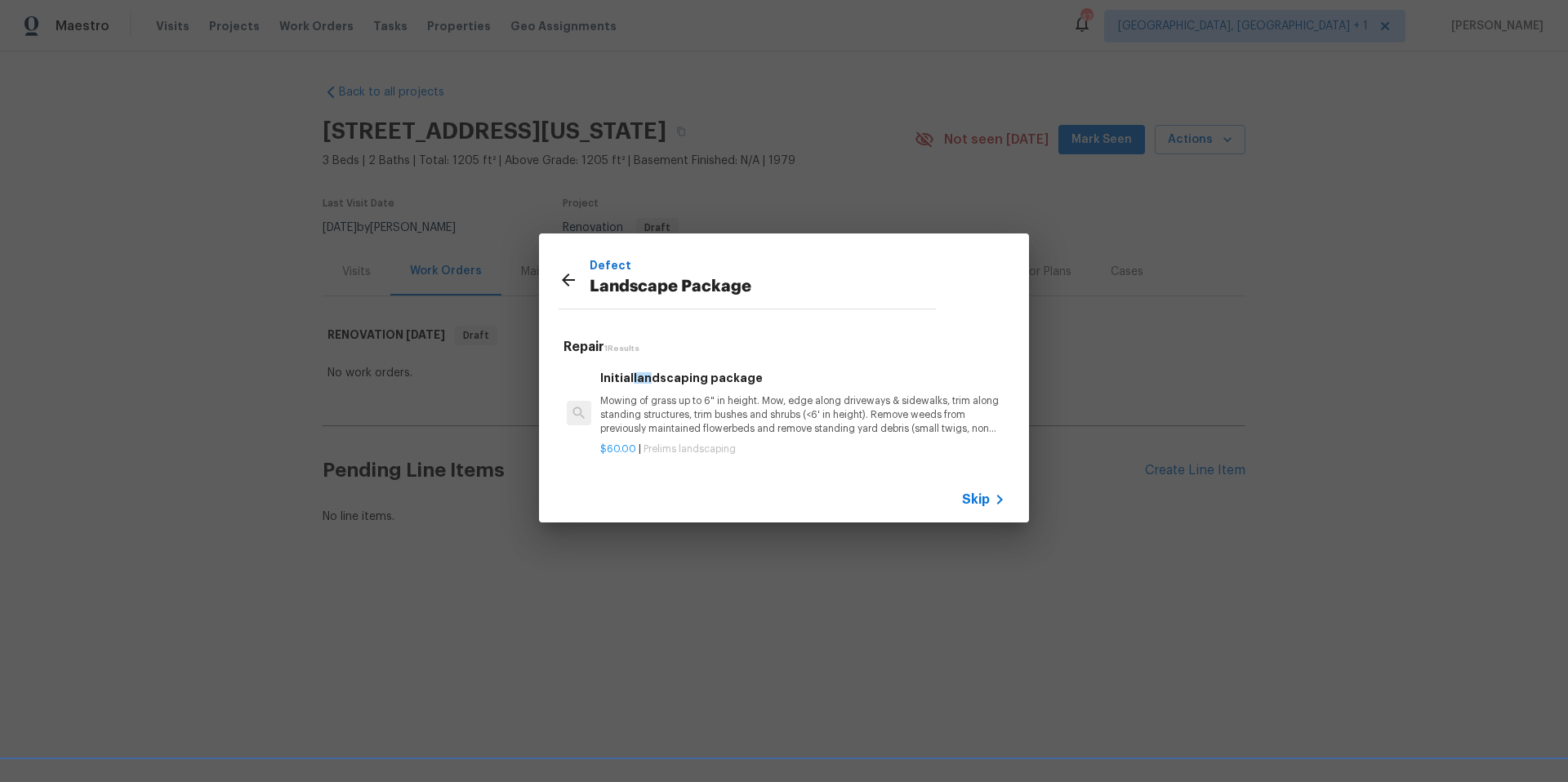
click at [823, 417] on p "Mowing of grass up to 6" in height. Mow, edge along driveways & sidewalks, trim…" at bounding box center [803, 415] width 405 height 41
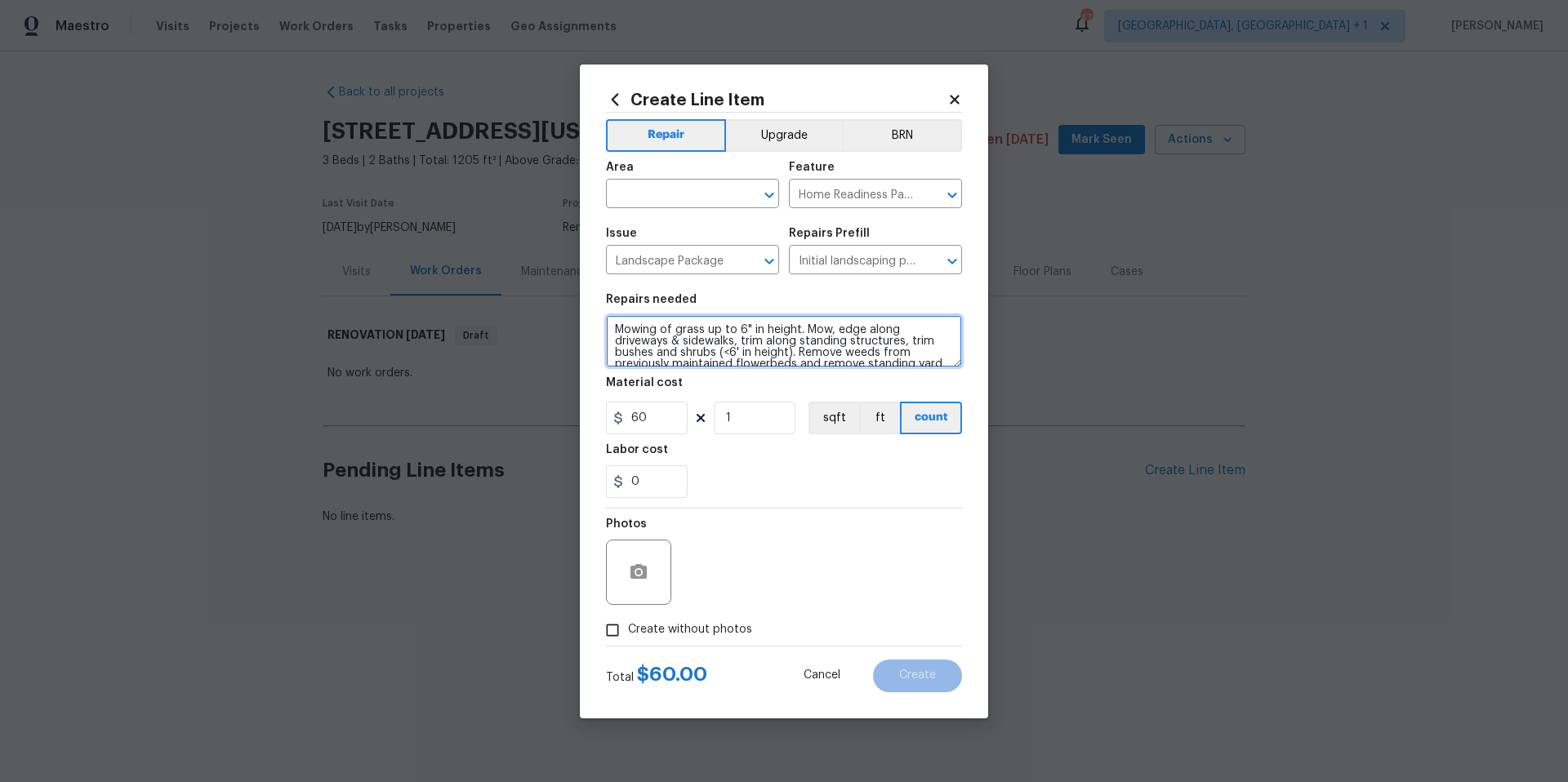
scroll to position [34, 0]
drag, startPoint x: 614, startPoint y: 326, endPoint x: 988, endPoint y: 372, distance: 376.8
click at [988, 372] on div "Create Line Item Repair Upgrade BRN Area ​ Feature Home Readiness Packages ​ Is…" at bounding box center [784, 391] width 1568 height 782
click at [952, 98] on icon at bounding box center [954, 99] width 9 height 9
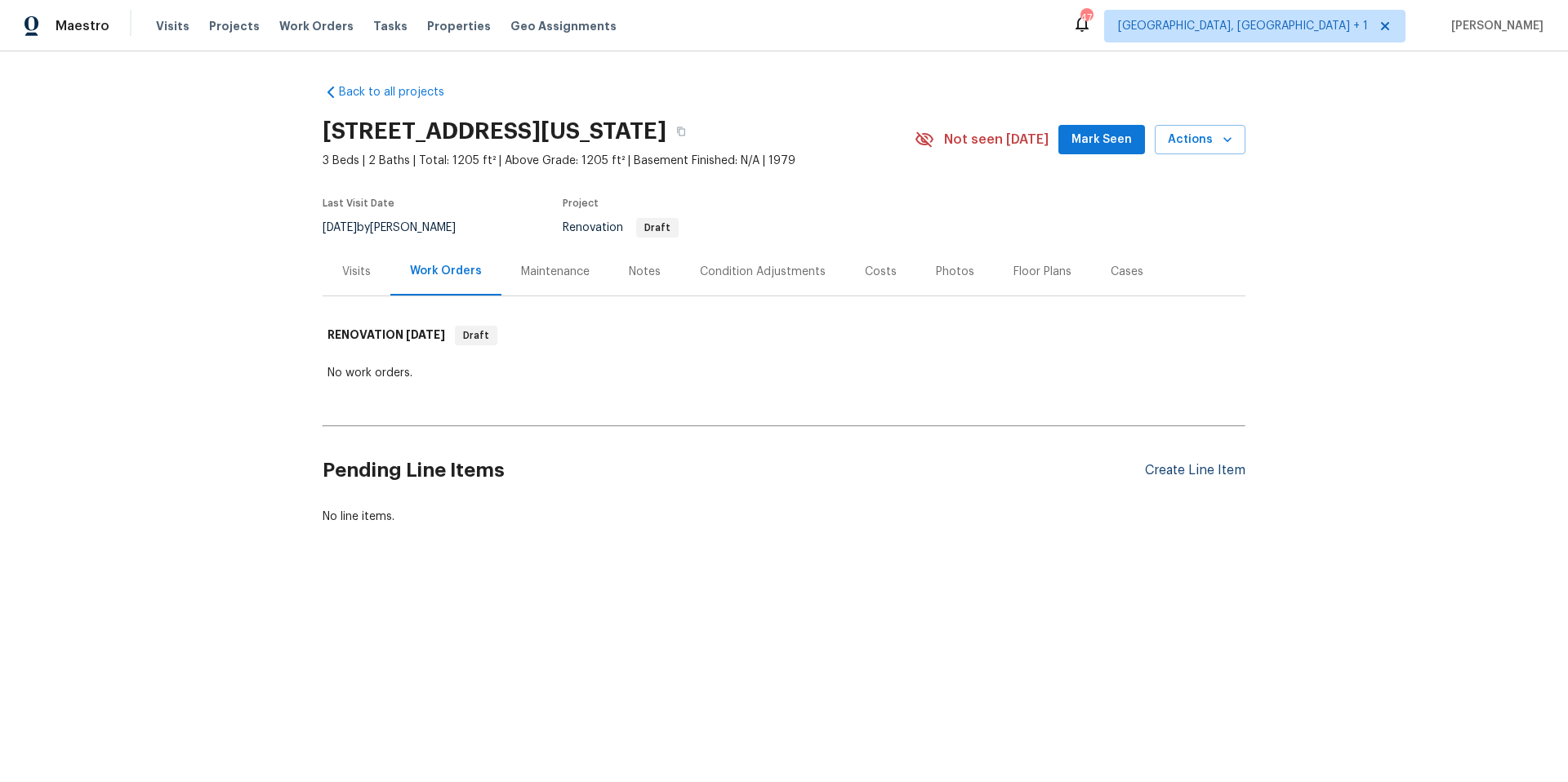
click at [1181, 470] on div "Create Line Item" at bounding box center [1194, 470] width 100 height 16
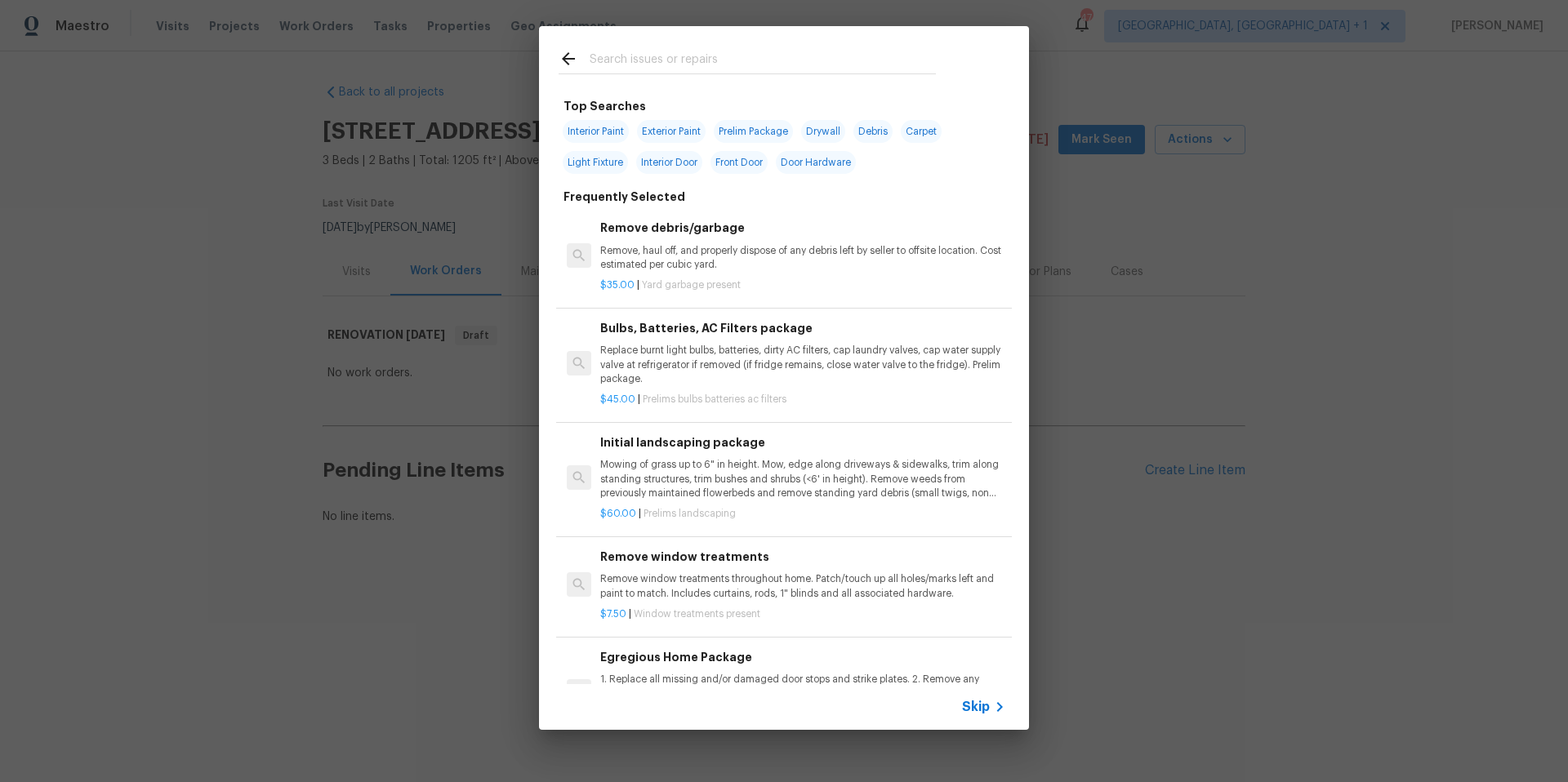
click at [662, 53] on input "text" at bounding box center [762, 61] width 347 height 25
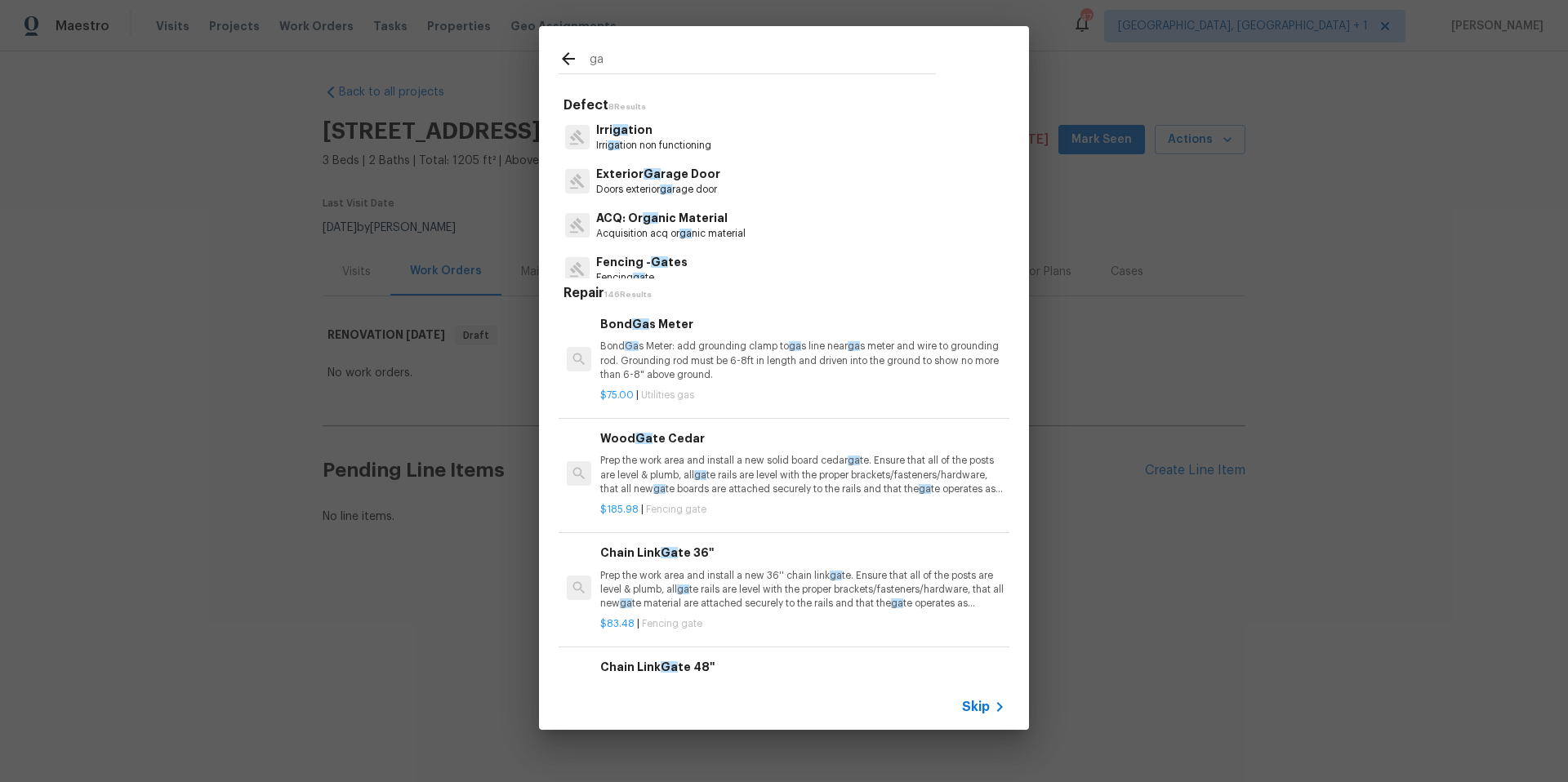
type input "ga"
click at [575, 57] on icon at bounding box center [568, 59] width 20 height 20
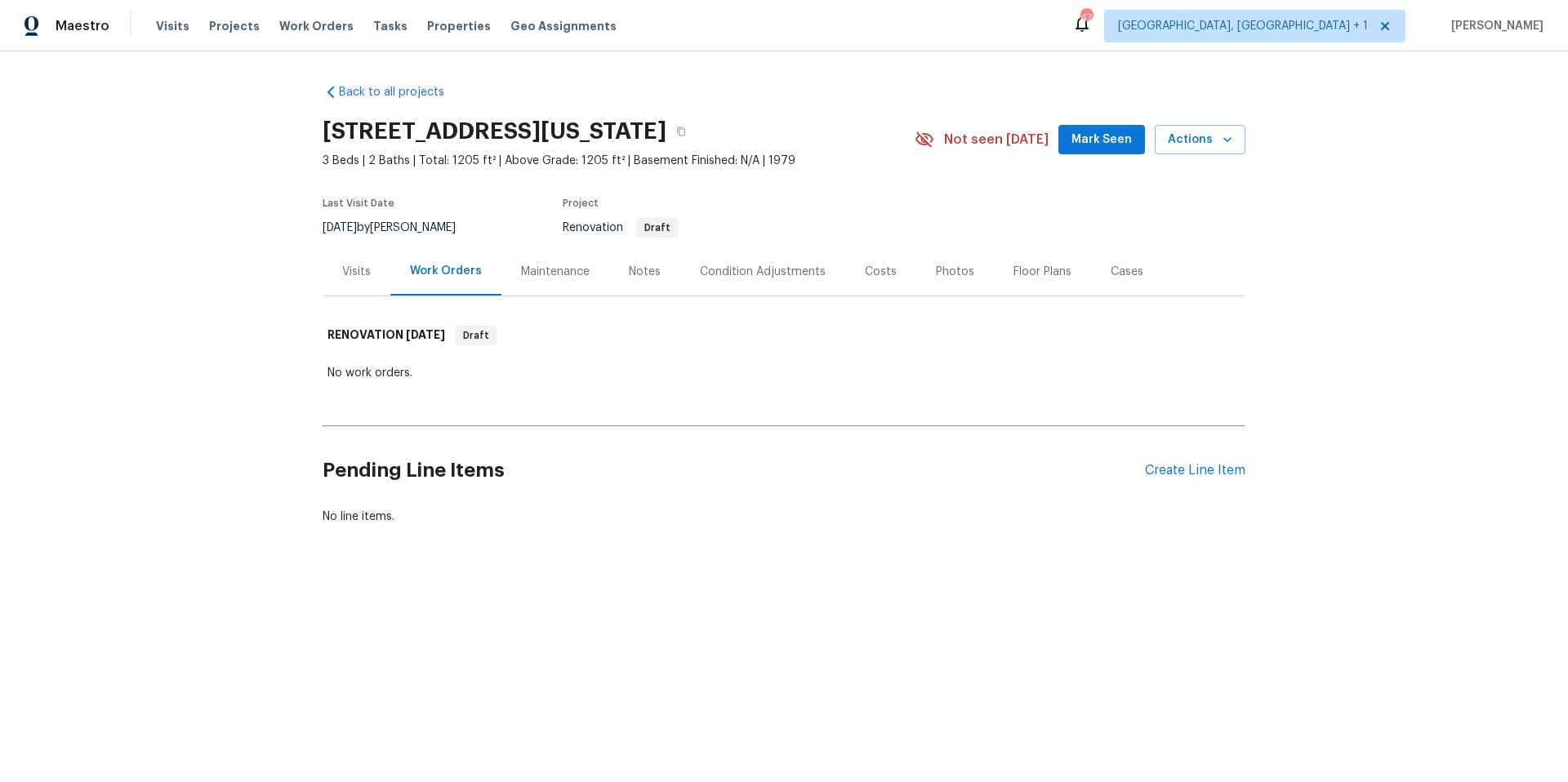
click at [1187, 481] on div "Pending Line Items Create Line Item" at bounding box center [784, 470] width 923 height 76
click at [1186, 478] on div "Create Line Item" at bounding box center [1194, 470] width 100 height 16
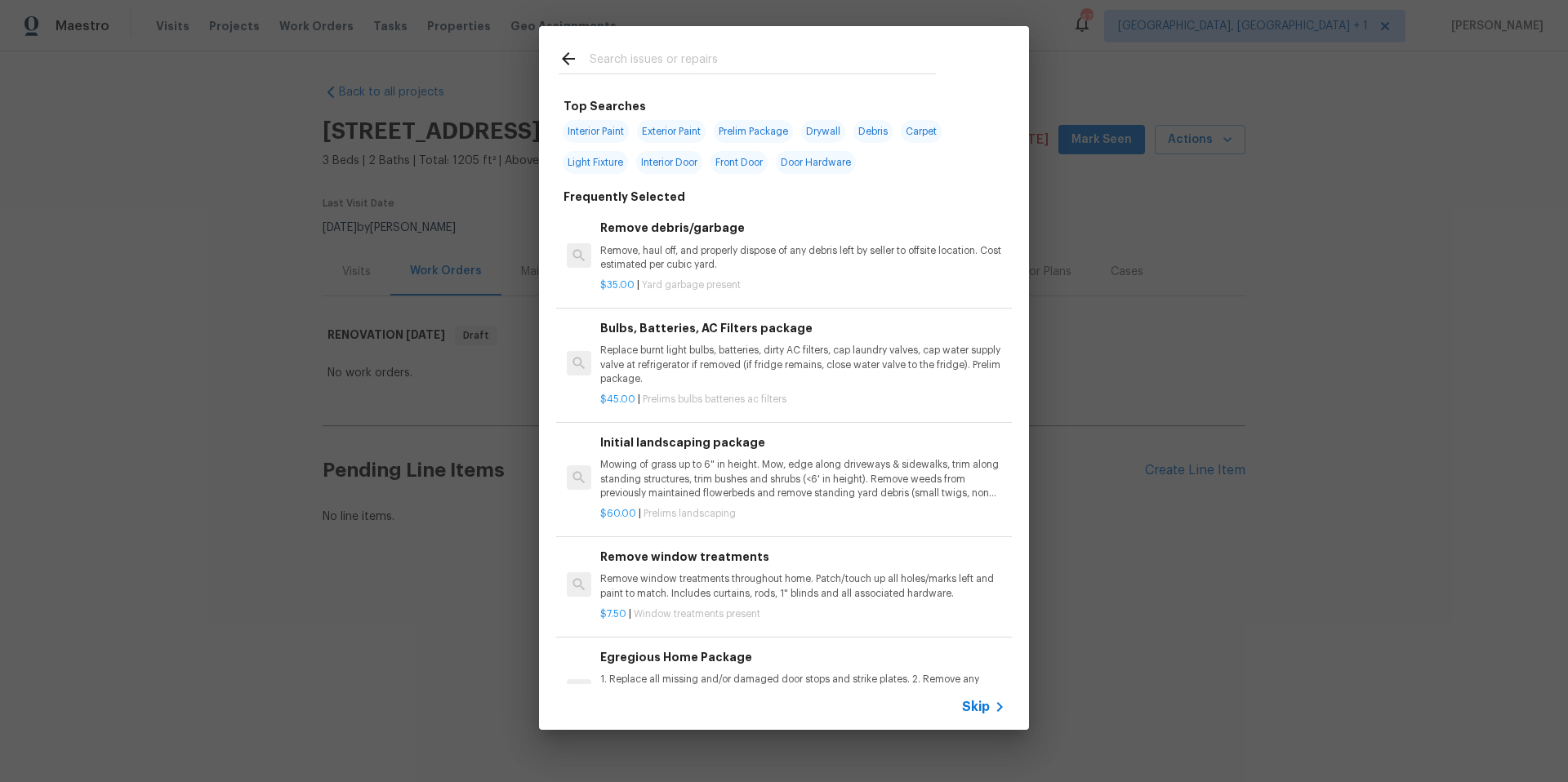
click at [601, 55] on input "text" at bounding box center [762, 61] width 347 height 25
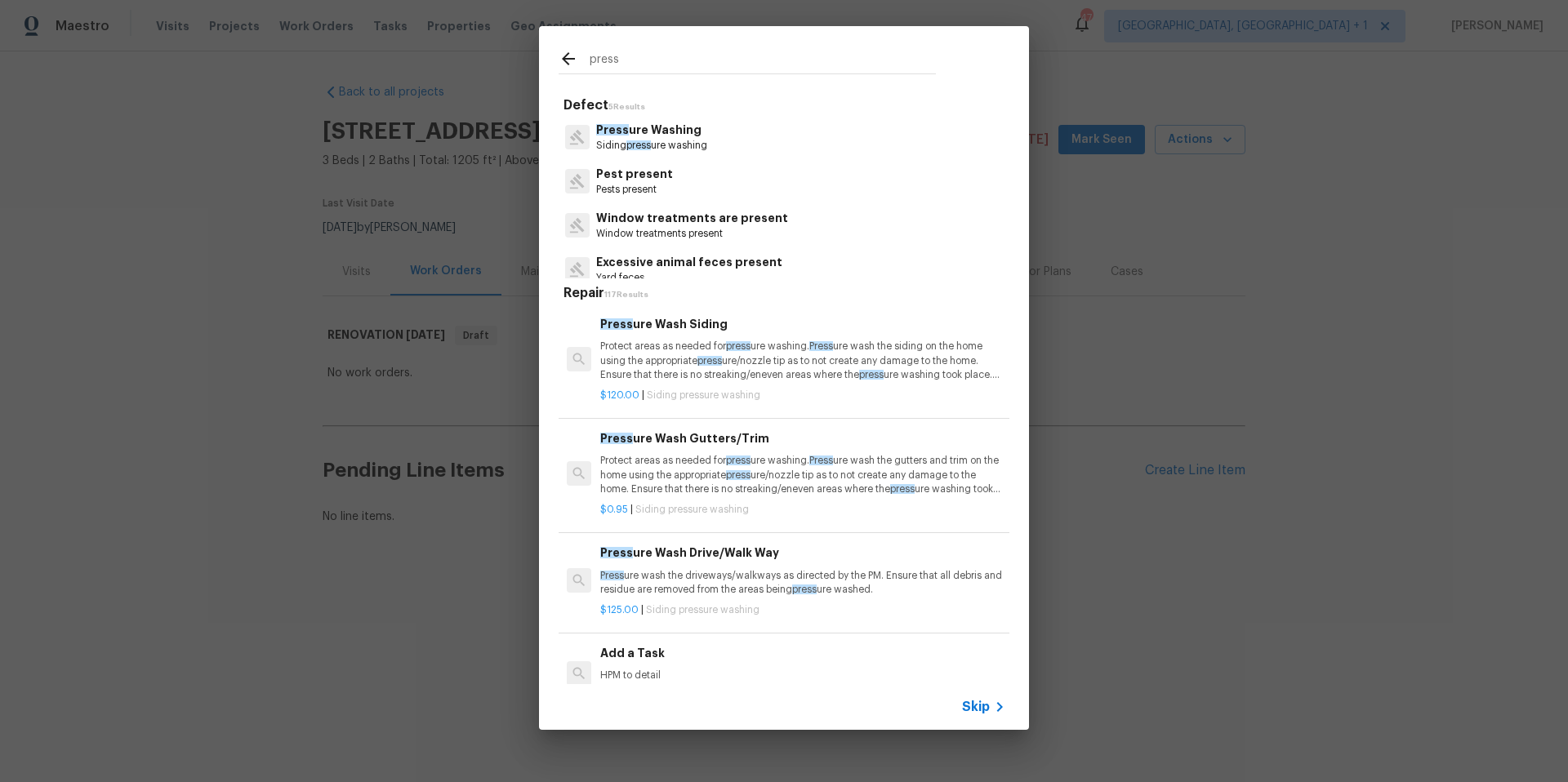
type input "press"
click at [615, 132] on span "Press" at bounding box center [612, 130] width 32 height 12
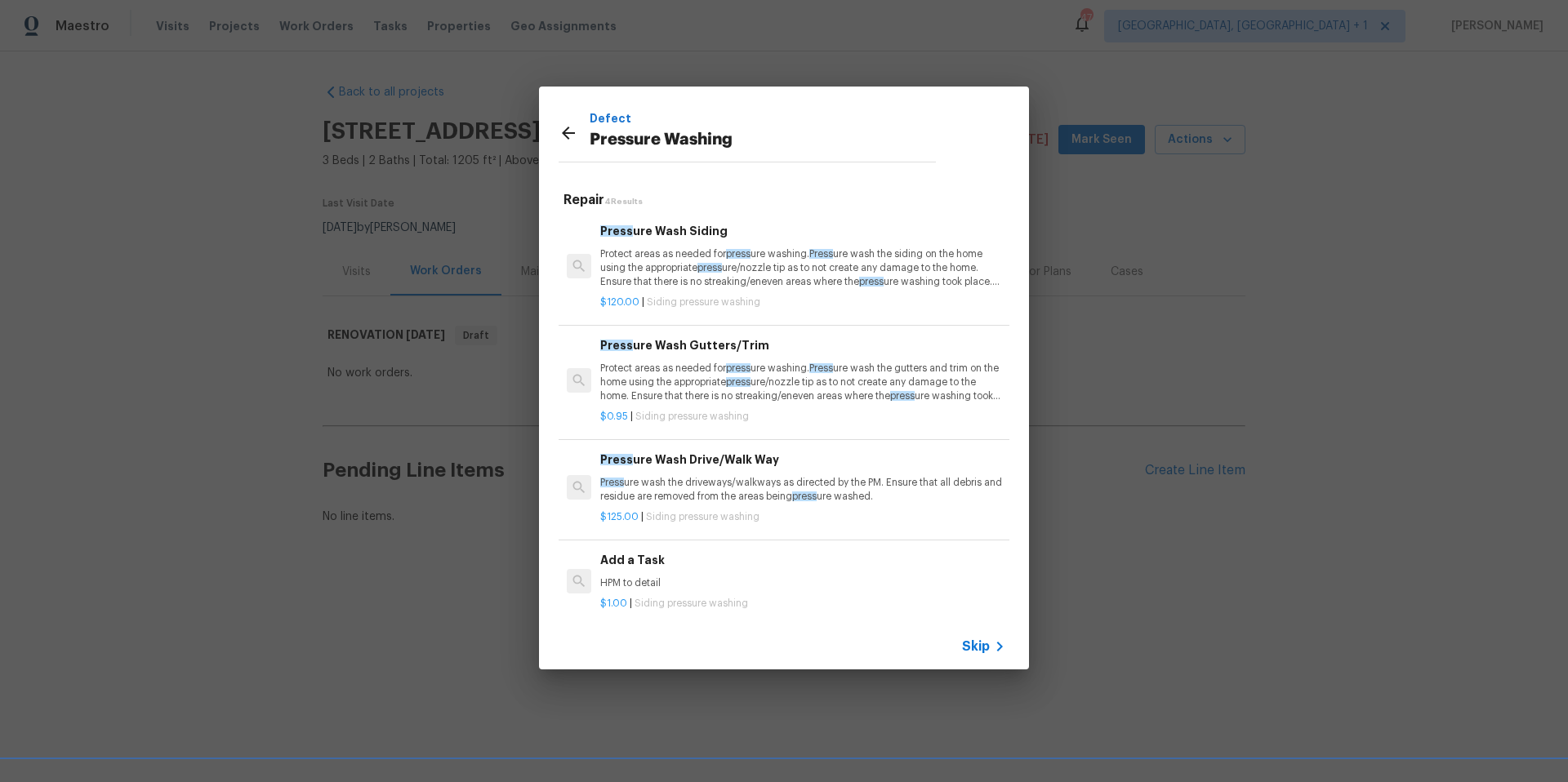
click at [676, 484] on p "Press ure wash the driveways/walkways as directed by the PM. Ensure that all de…" at bounding box center [803, 490] width 405 height 28
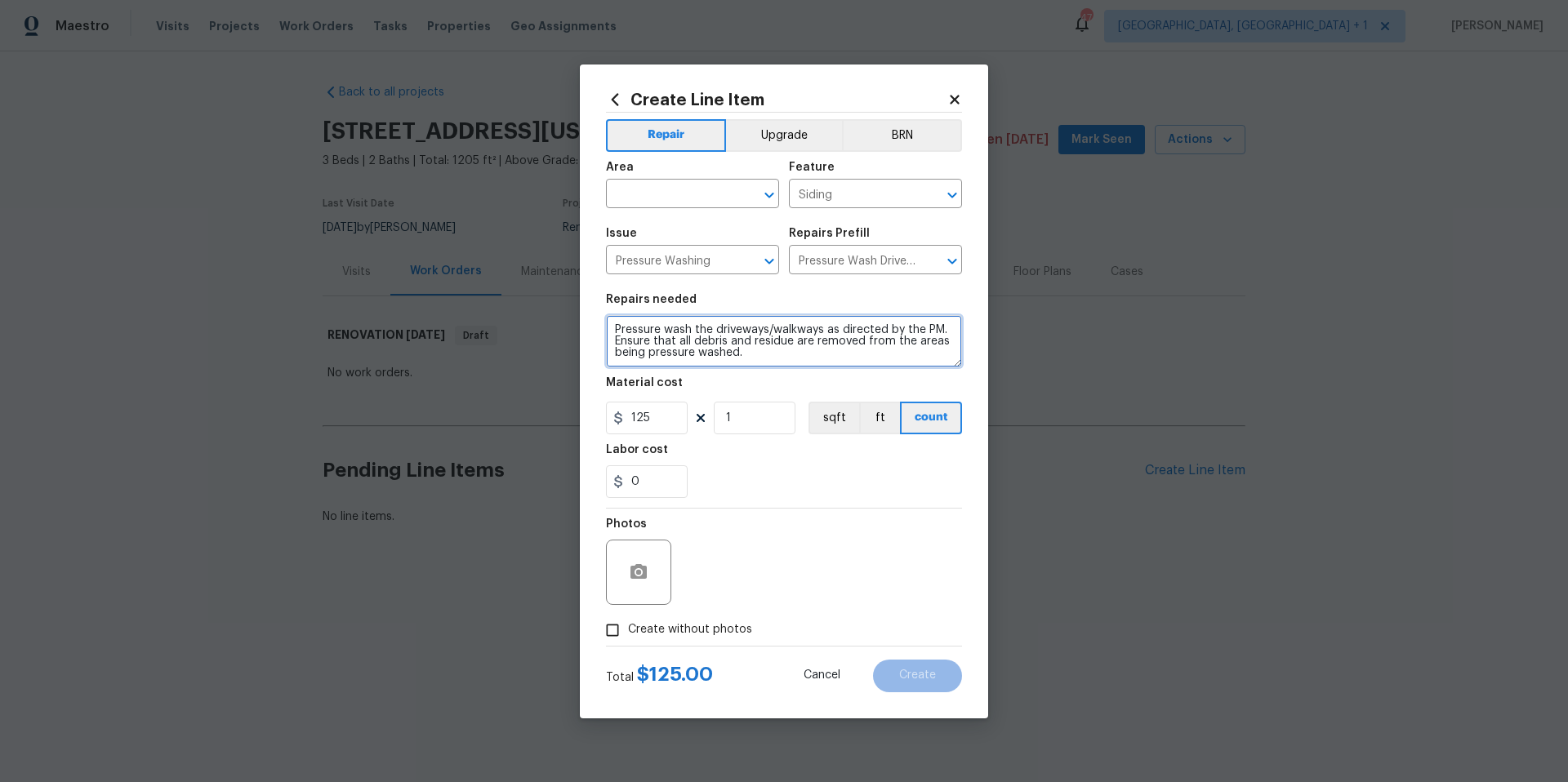
drag, startPoint x: 767, startPoint y: 354, endPoint x: 590, endPoint y: 326, distance: 179.2
click at [590, 326] on div "Create Line Item Repair Upgrade BRN Area ​ Feature Siding ​ Issue Pressure Wash…" at bounding box center [784, 391] width 409 height 654
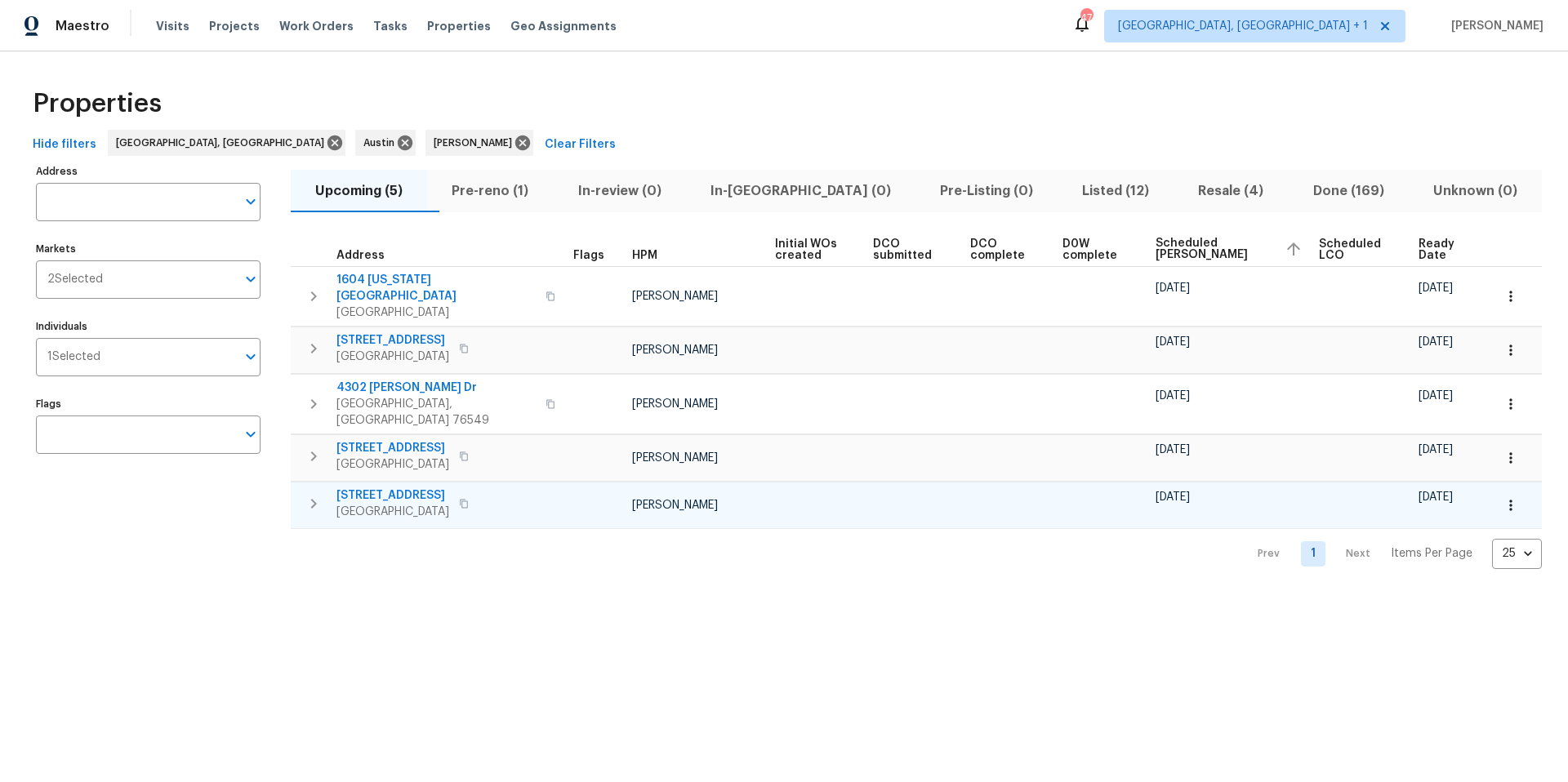
click at [1503, 497] on icon "button" at bounding box center [1511, 505] width 17 height 17
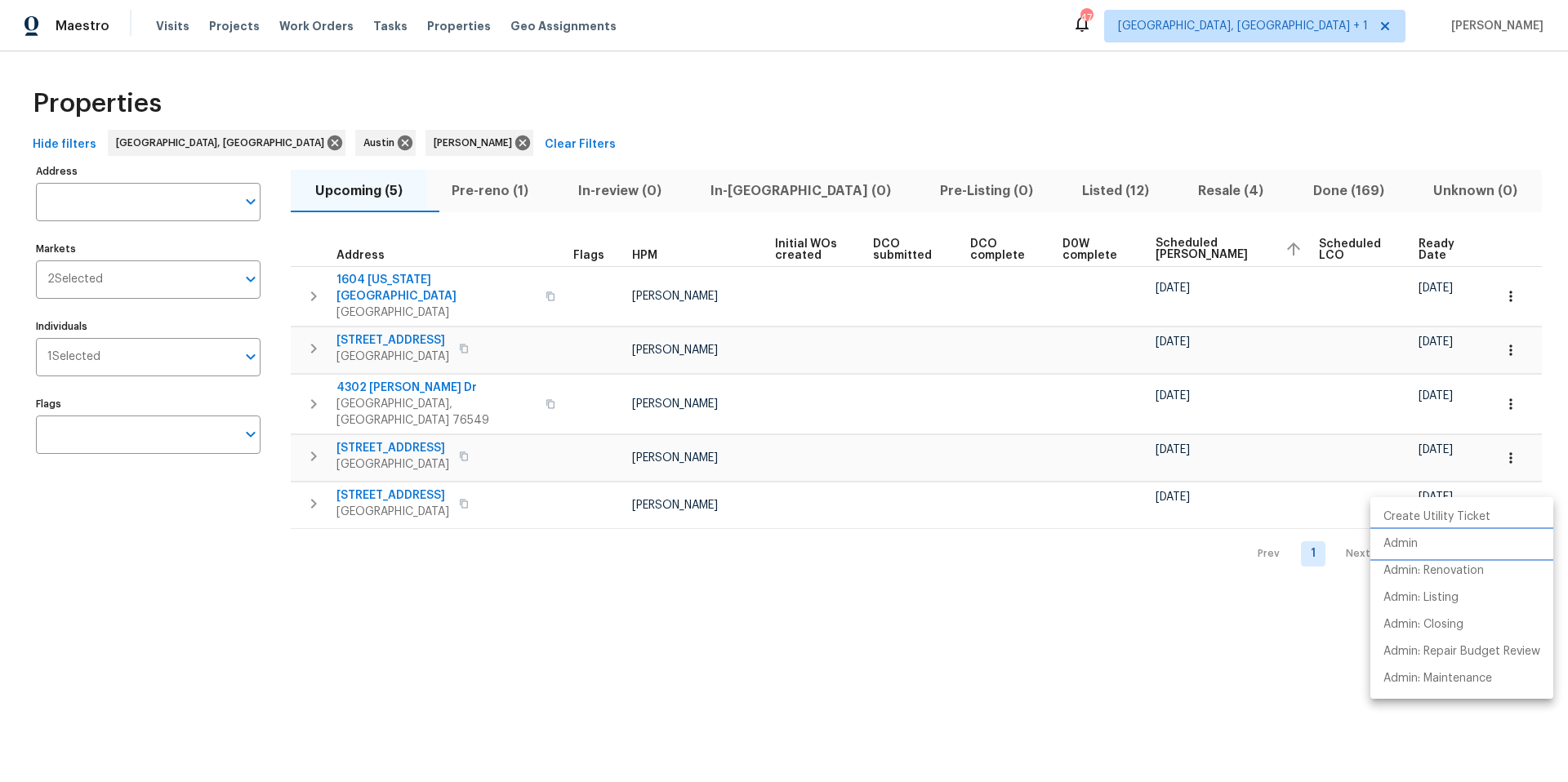
click at [1437, 539] on li "Admin" at bounding box center [1461, 544] width 183 height 27
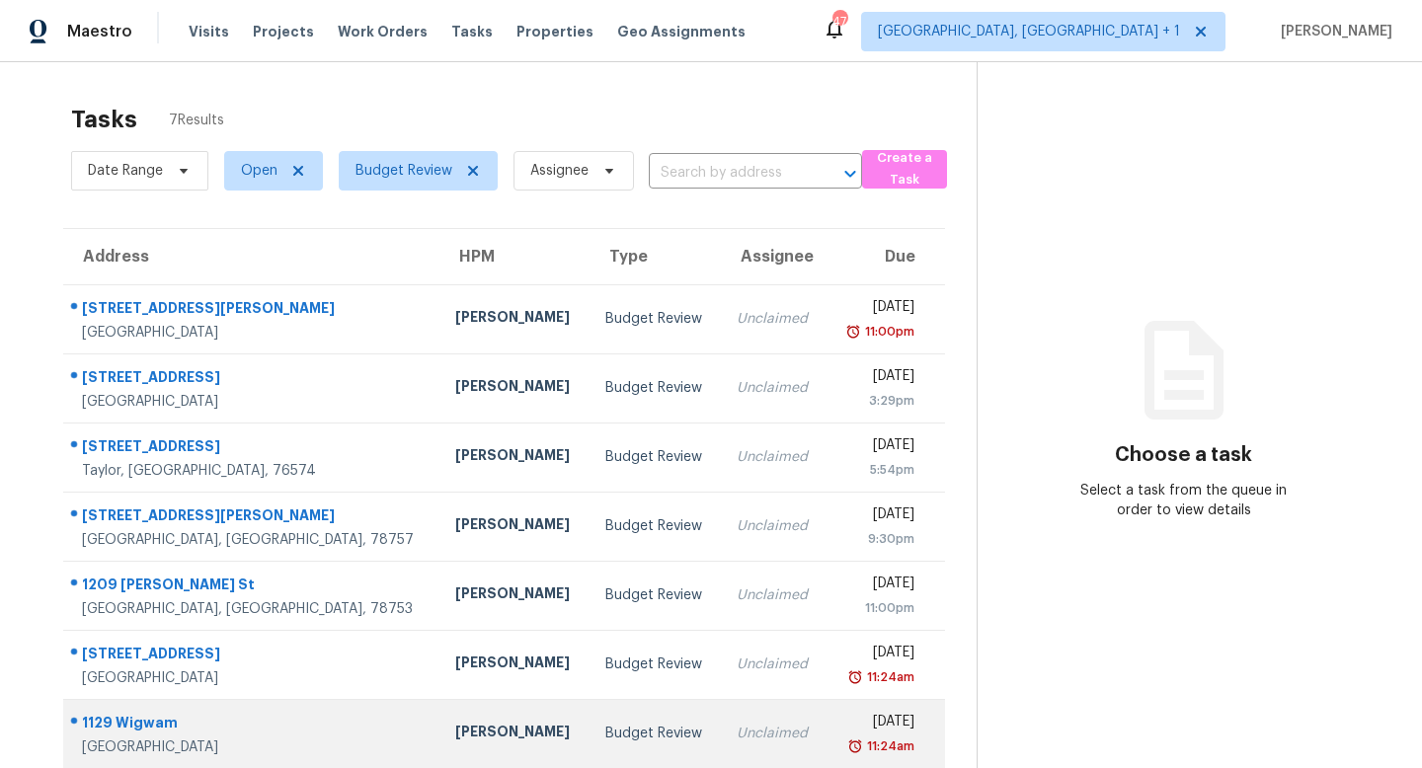
scroll to position [62, 0]
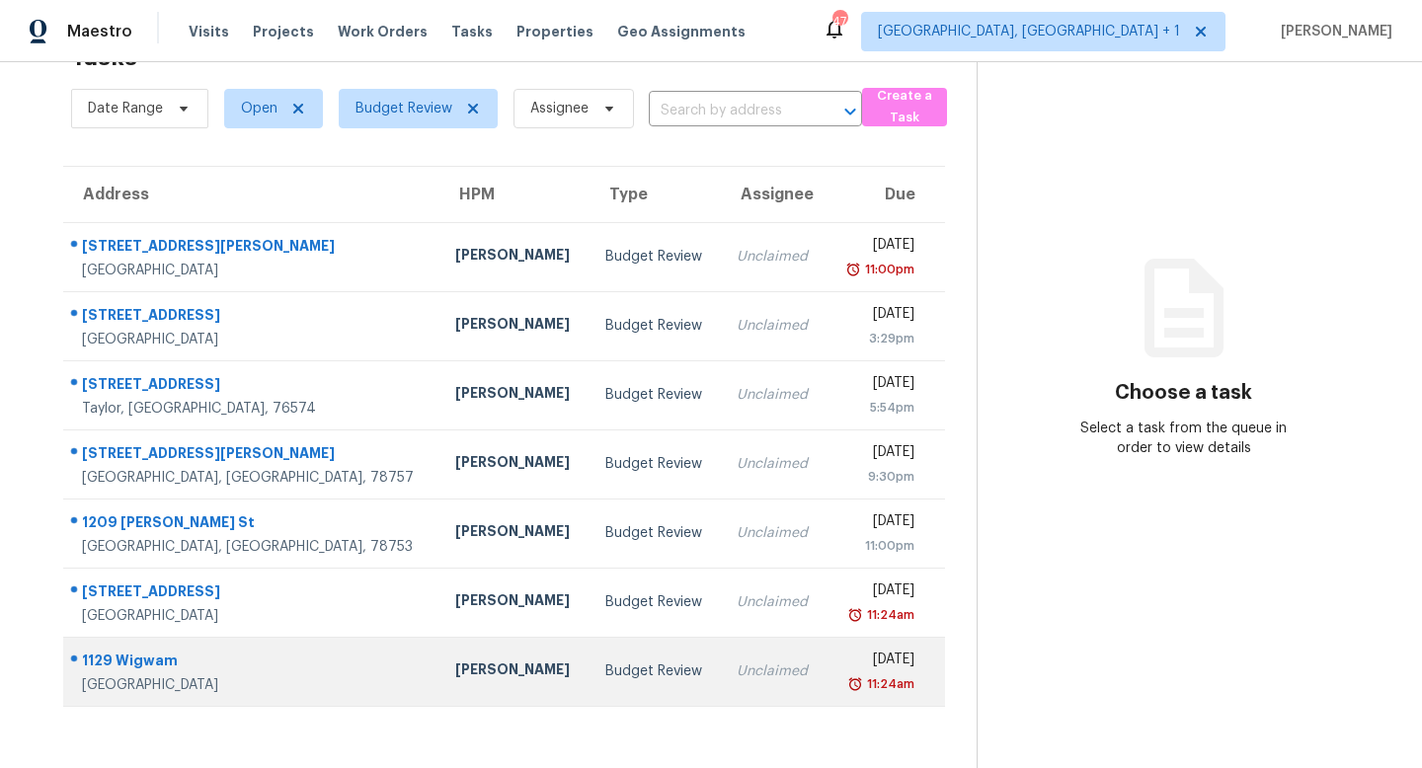
click at [276, 664] on td "[STREET_ADDRESS]" at bounding box center [251, 671] width 376 height 69
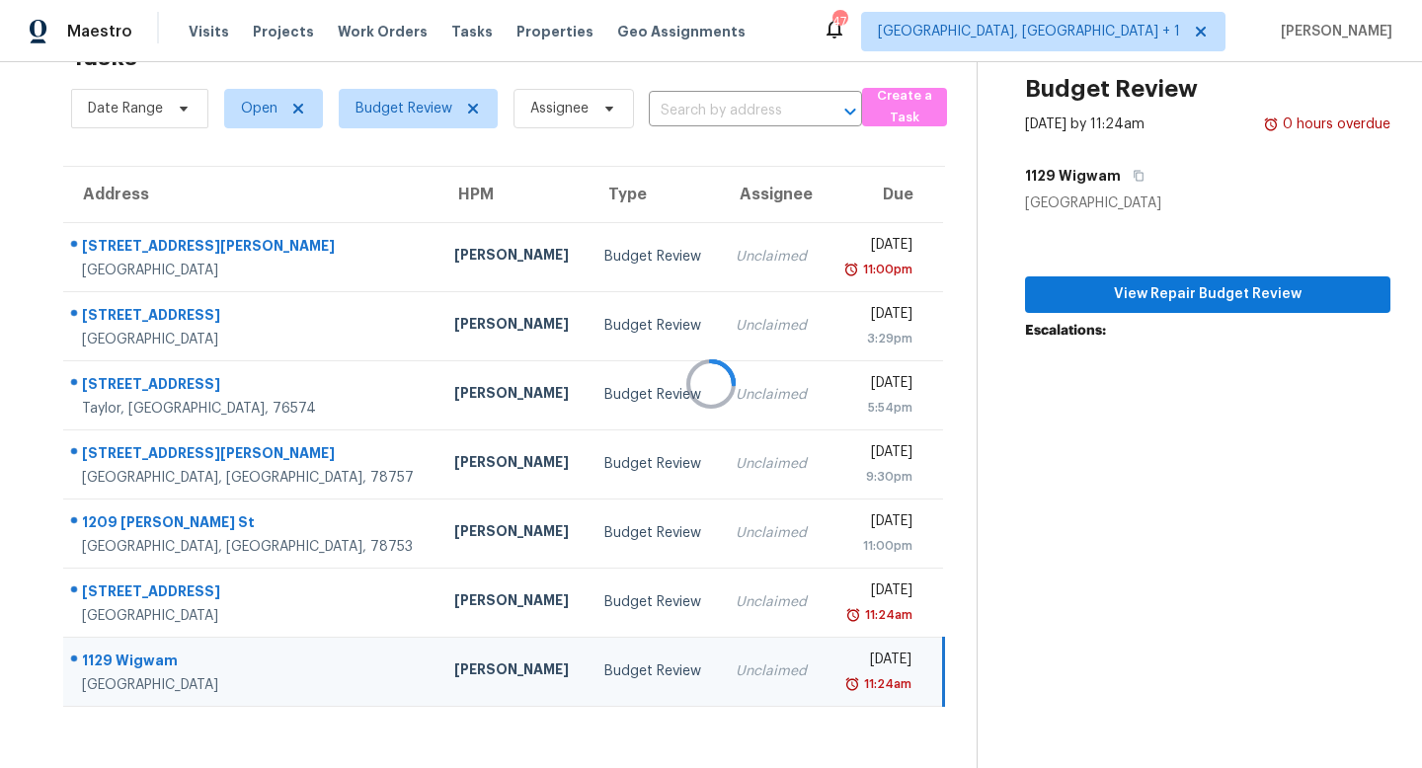
click at [1127, 292] on div at bounding box center [711, 384] width 1422 height 768
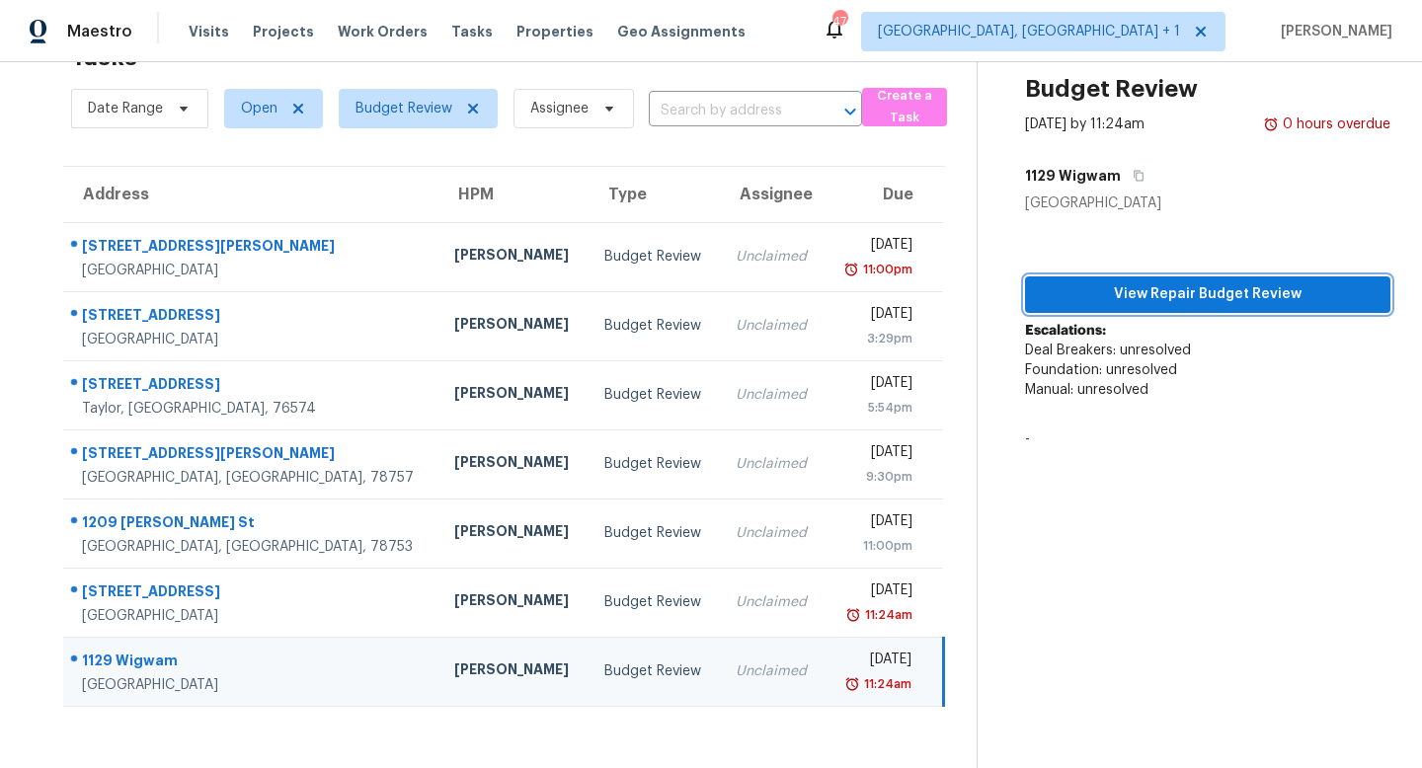
click at [1122, 288] on span "View Repair Budget Review" at bounding box center [1208, 294] width 334 height 25
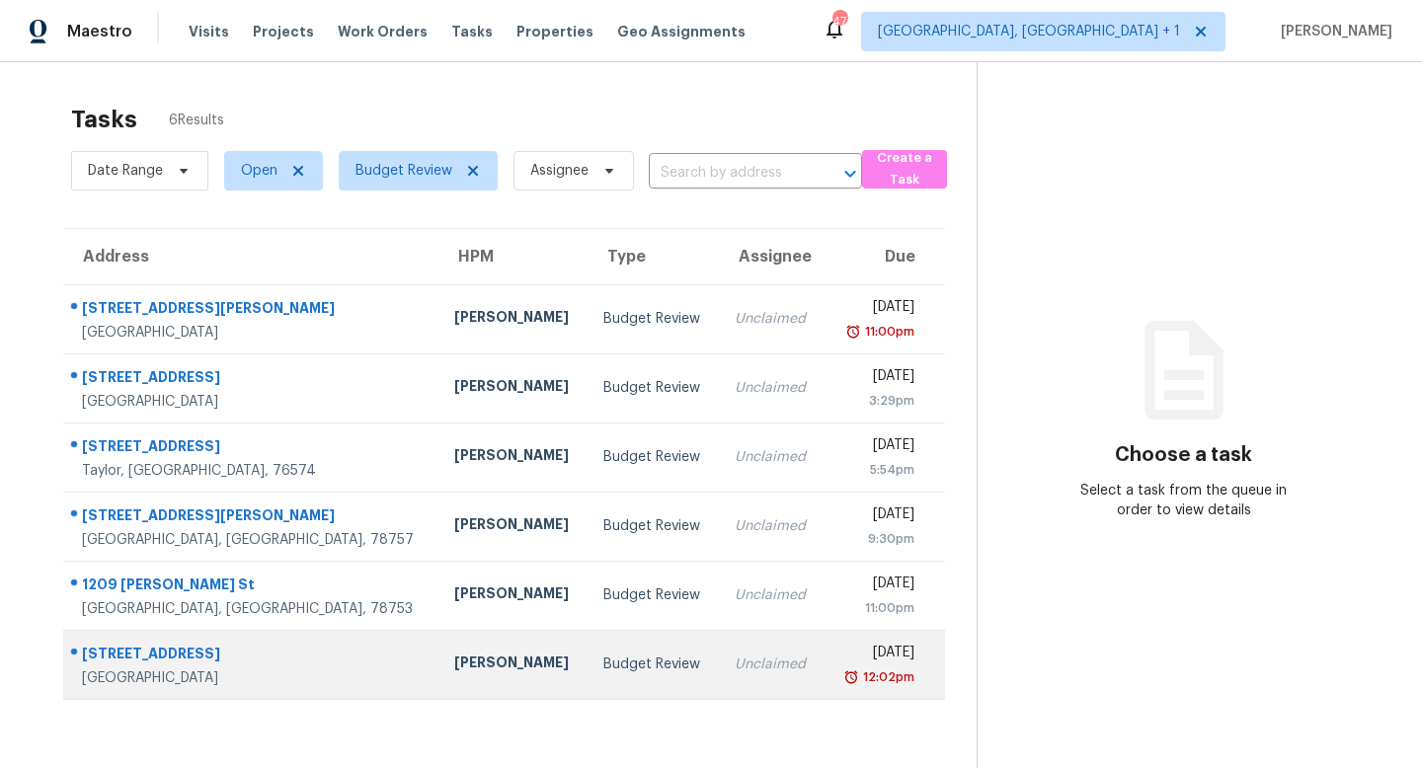
click at [257, 647] on div "[STREET_ADDRESS]" at bounding box center [252, 656] width 341 height 25
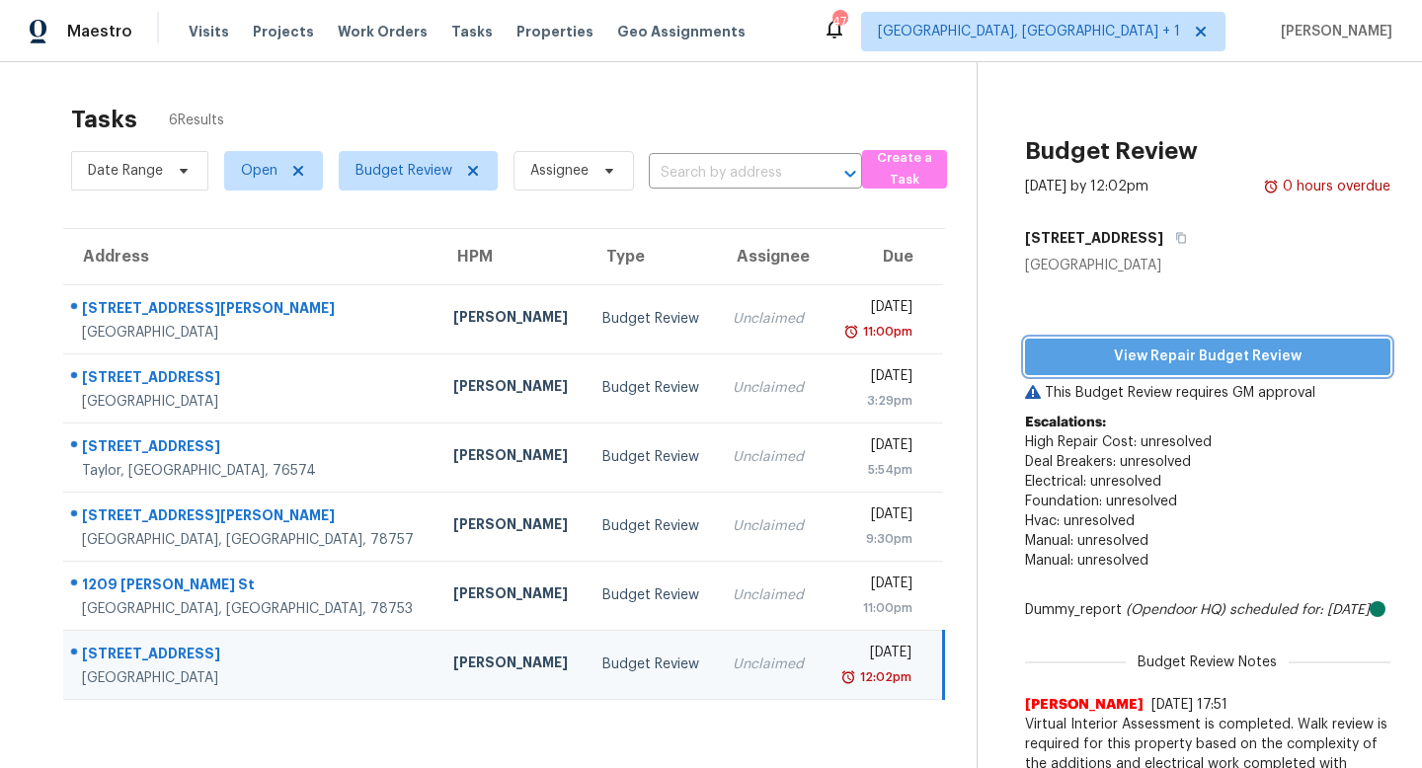
click at [1115, 363] on span "View Repair Budget Review" at bounding box center [1208, 357] width 334 height 25
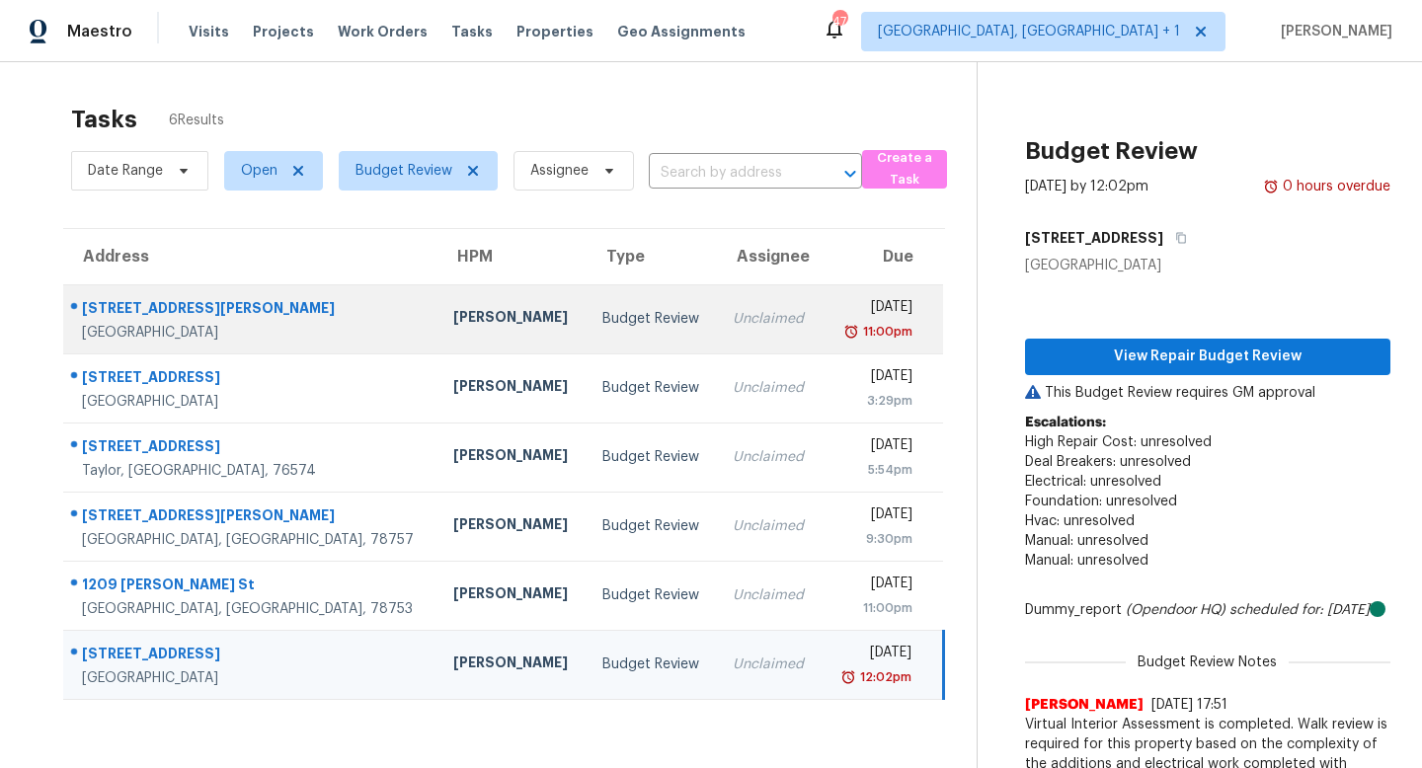
click at [717, 307] on td "Unclaimed" at bounding box center [769, 318] width 105 height 69
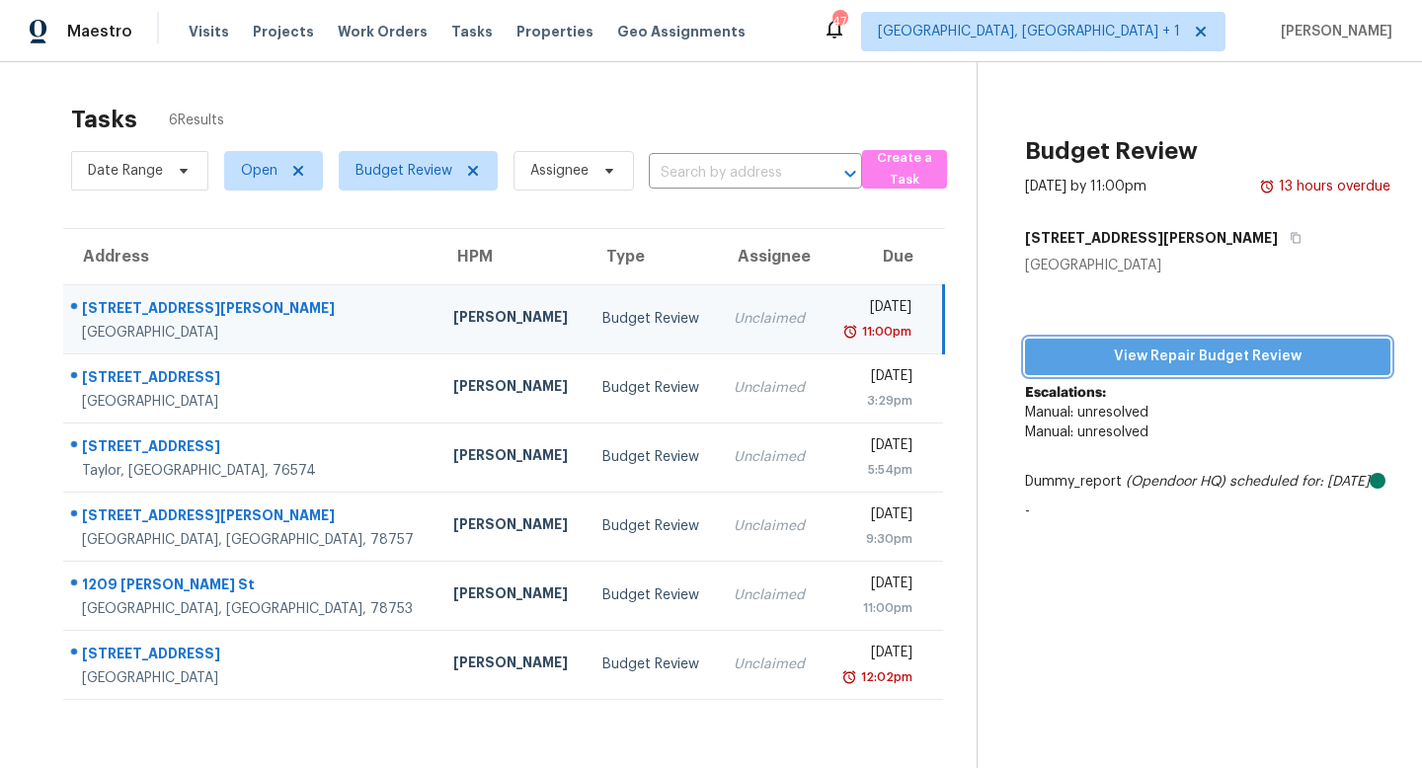
click at [1060, 340] on button "View Repair Budget Review" at bounding box center [1207, 357] width 365 height 37
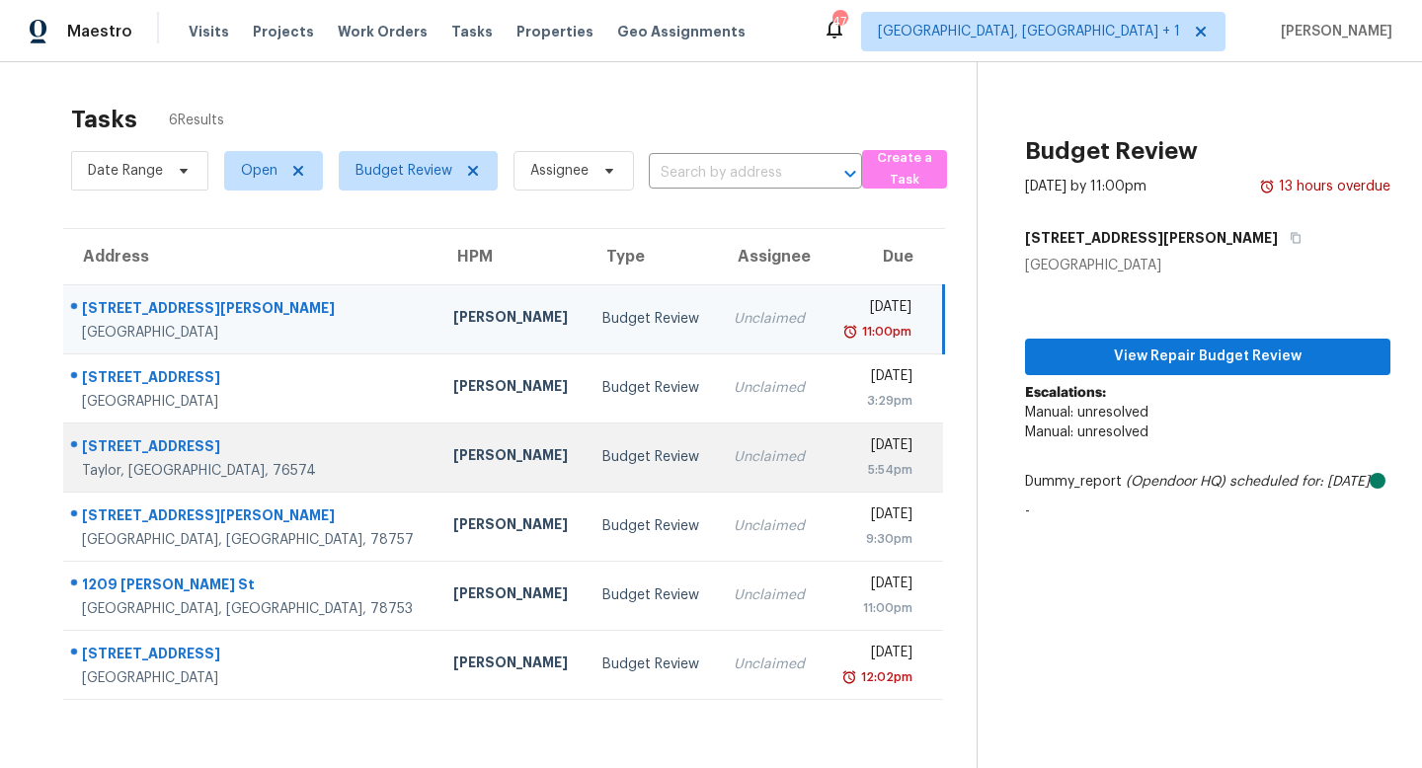
click at [453, 467] on div "[PERSON_NAME]" at bounding box center [512, 457] width 118 height 25
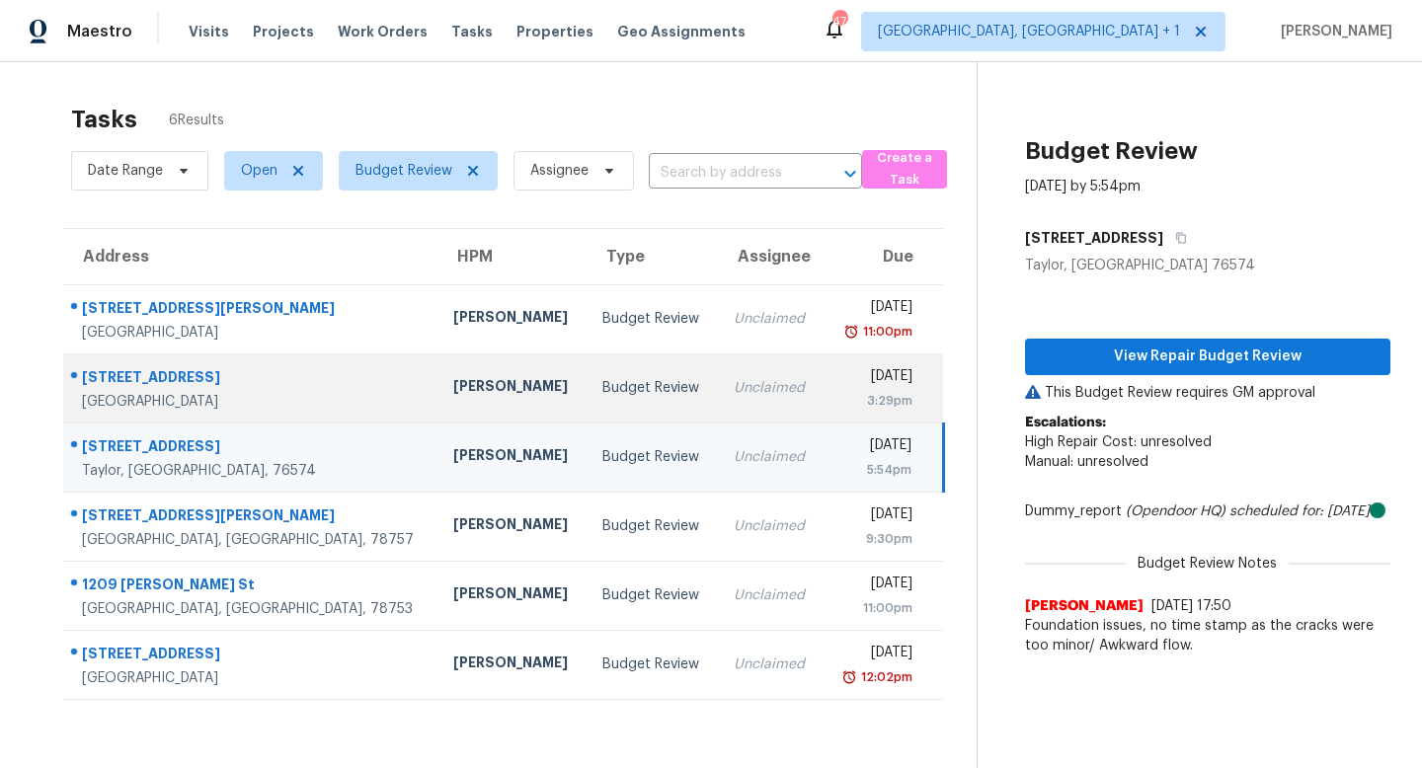
click at [453, 392] on div "Martin Chagolla" at bounding box center [512, 388] width 118 height 25
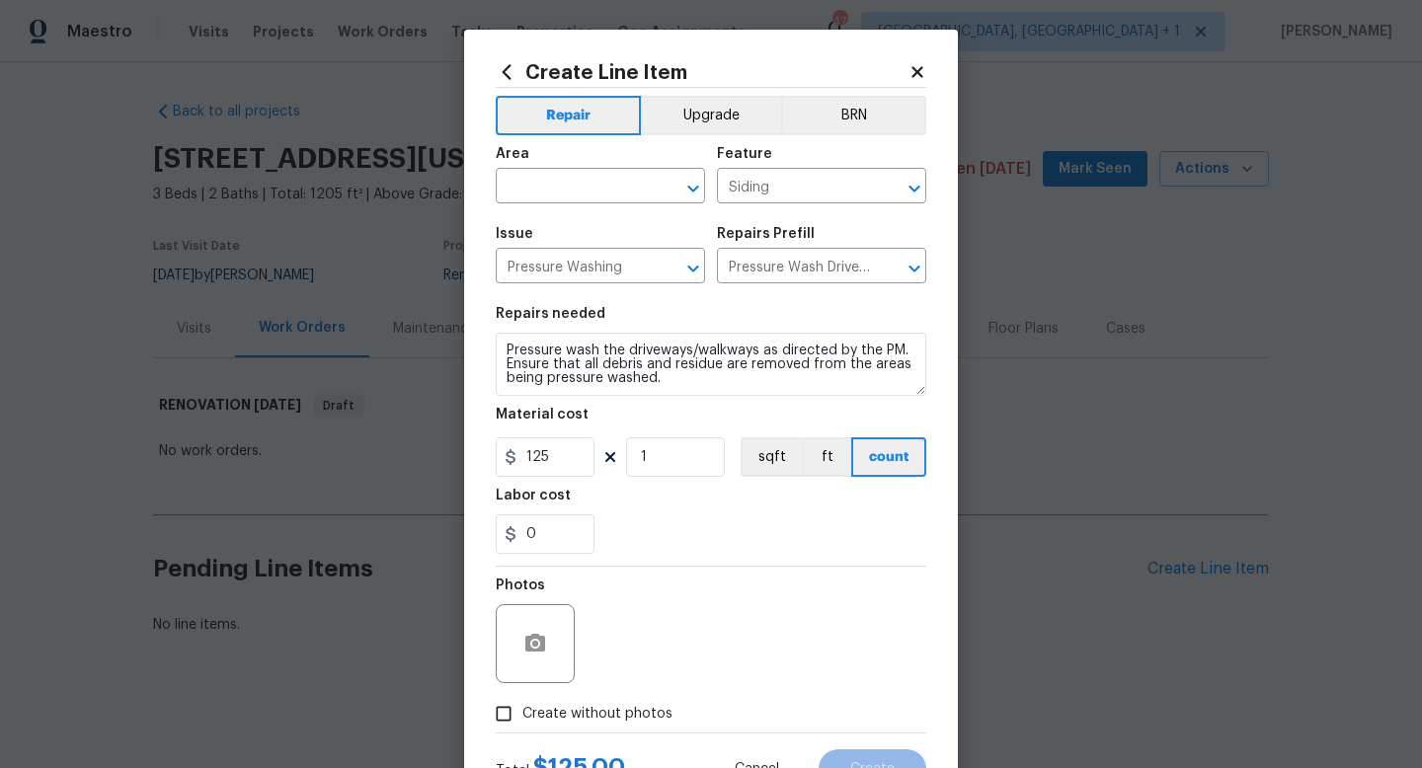
click at [915, 69] on icon at bounding box center [916, 71] width 11 height 11
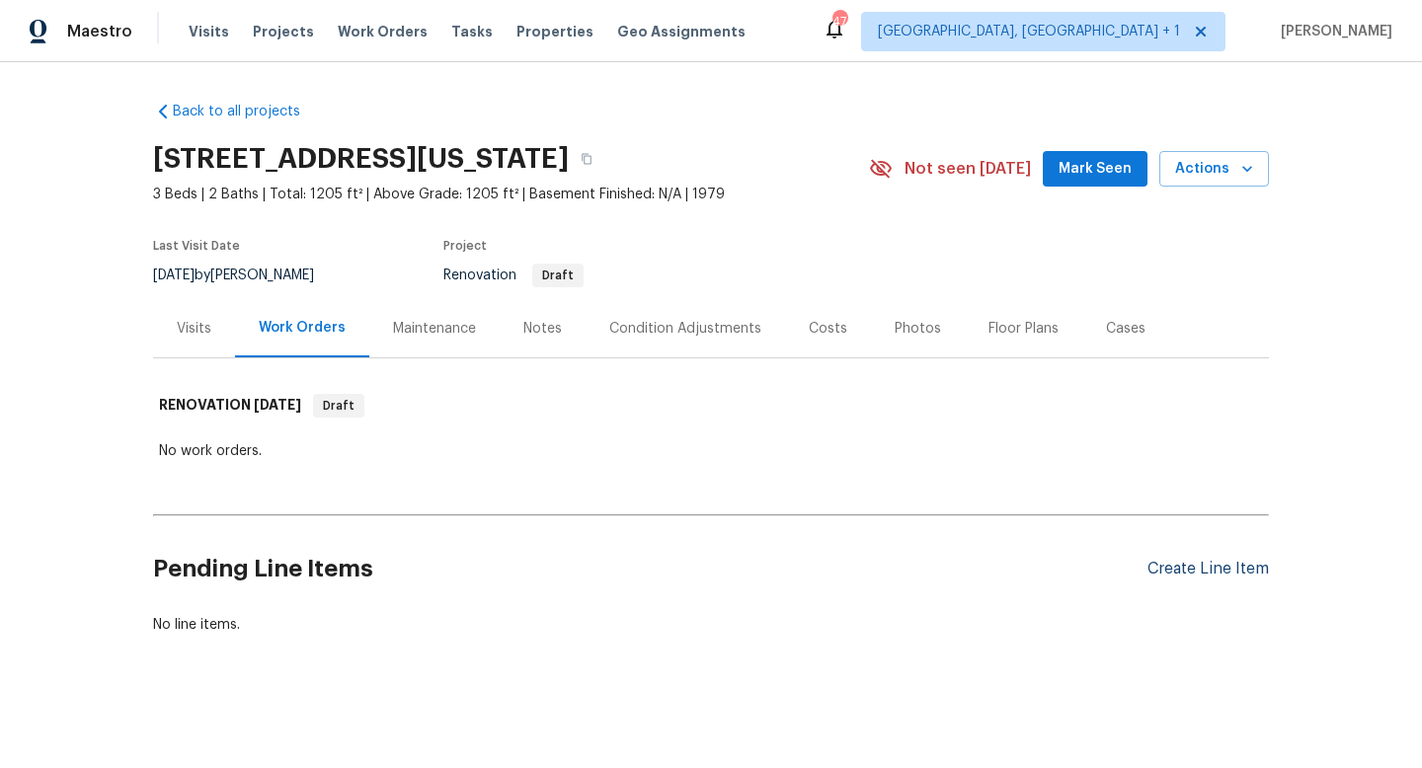
click at [1166, 568] on div "Create Line Item" at bounding box center [1207, 569] width 121 height 19
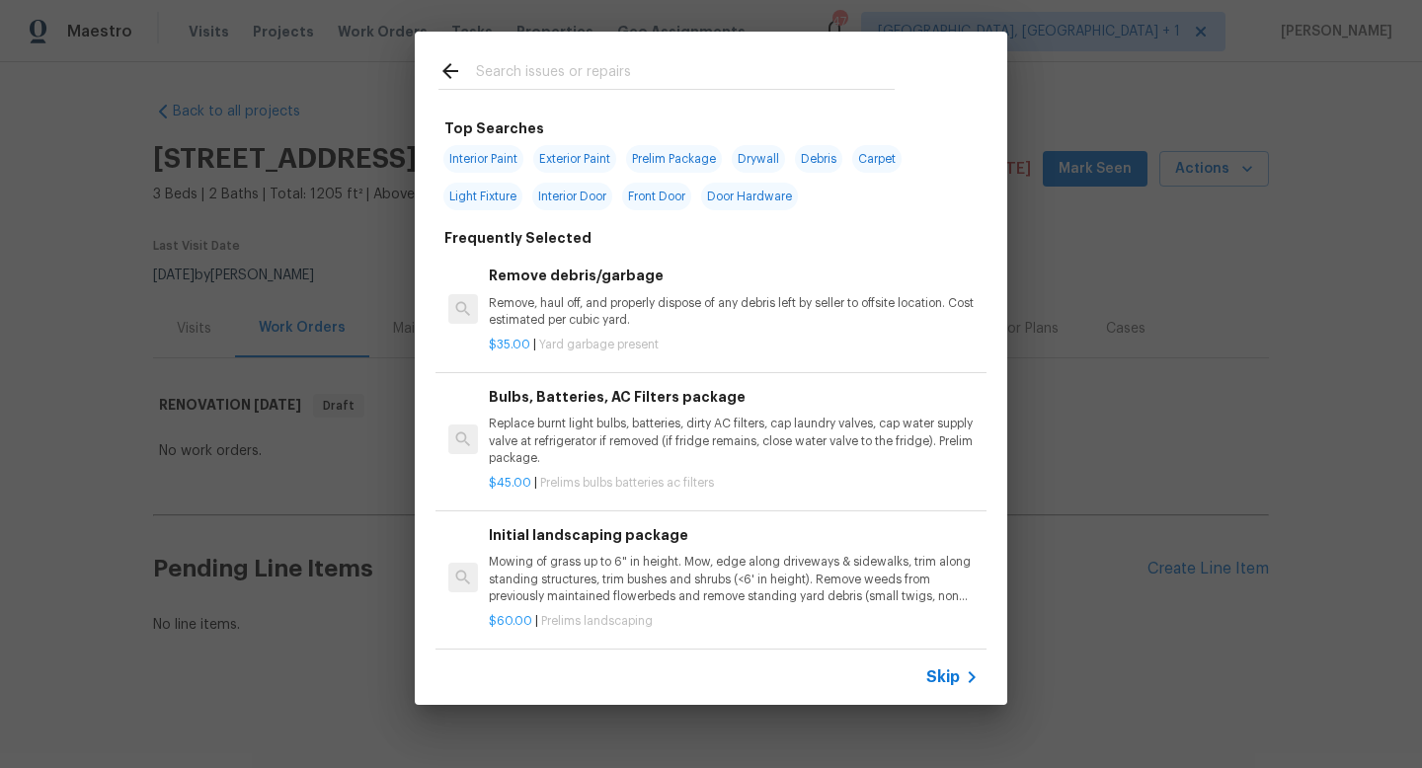
click at [496, 152] on span "Interior Paint" at bounding box center [483, 159] width 80 height 28
type input "Interior Paint"
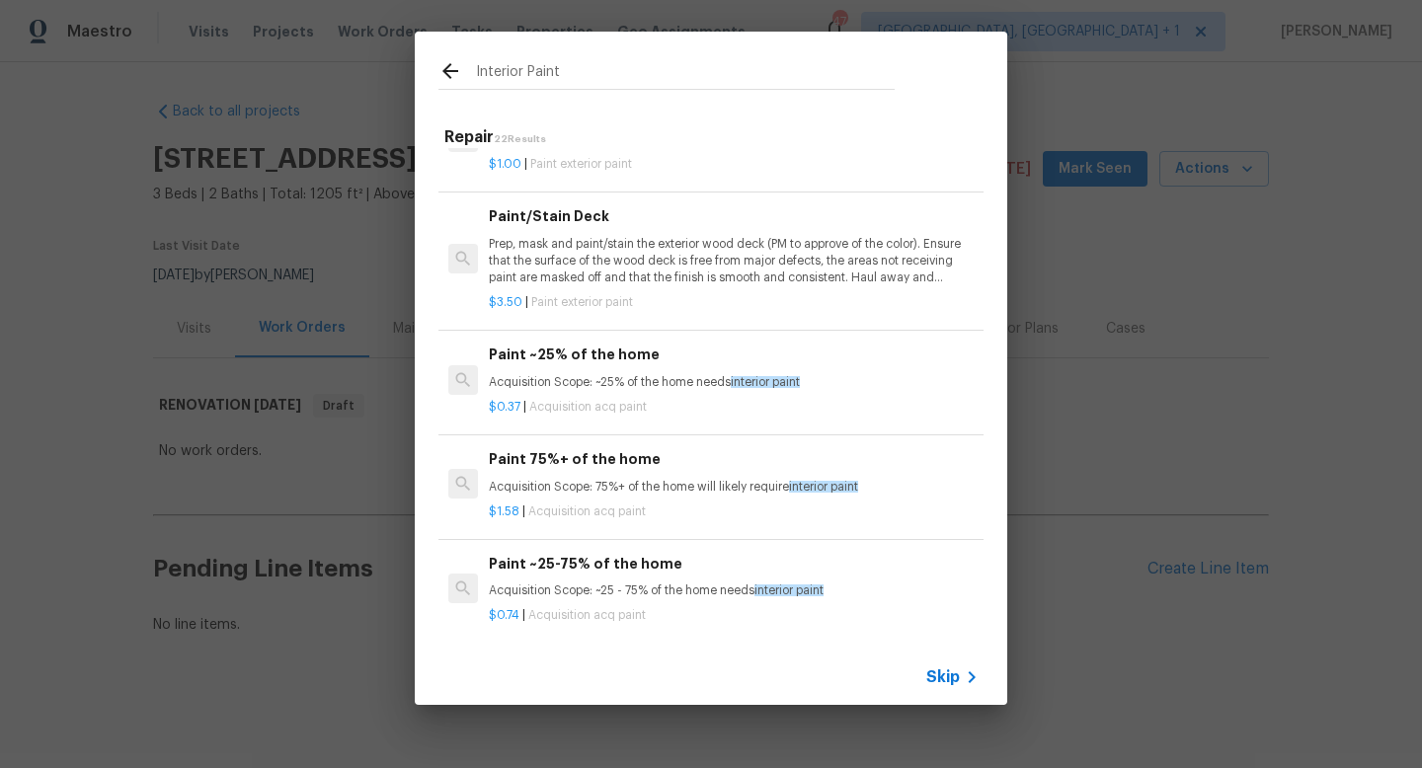
scroll to position [1521, 0]
click at [566, 461] on h6 "Paint 75%+ of the home" at bounding box center [734, 457] width 490 height 22
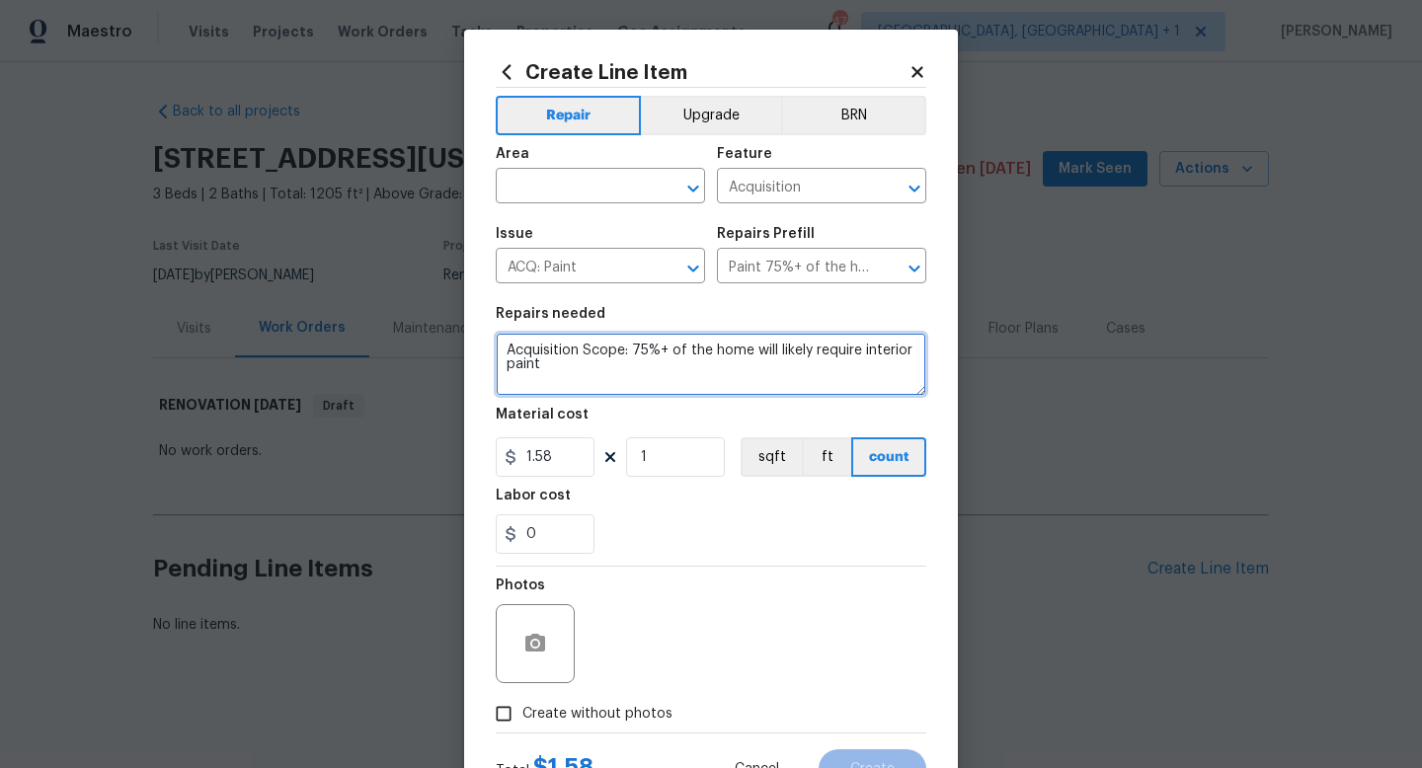
drag, startPoint x: 603, startPoint y: 366, endPoint x: 500, endPoint y: 354, distance: 104.5
click at [500, 354] on textarea "Acquisition Scope: 75%+ of the home will likely require interior paint" at bounding box center [711, 364] width 431 height 63
